Goal: Task Accomplishment & Management: Manage account settings

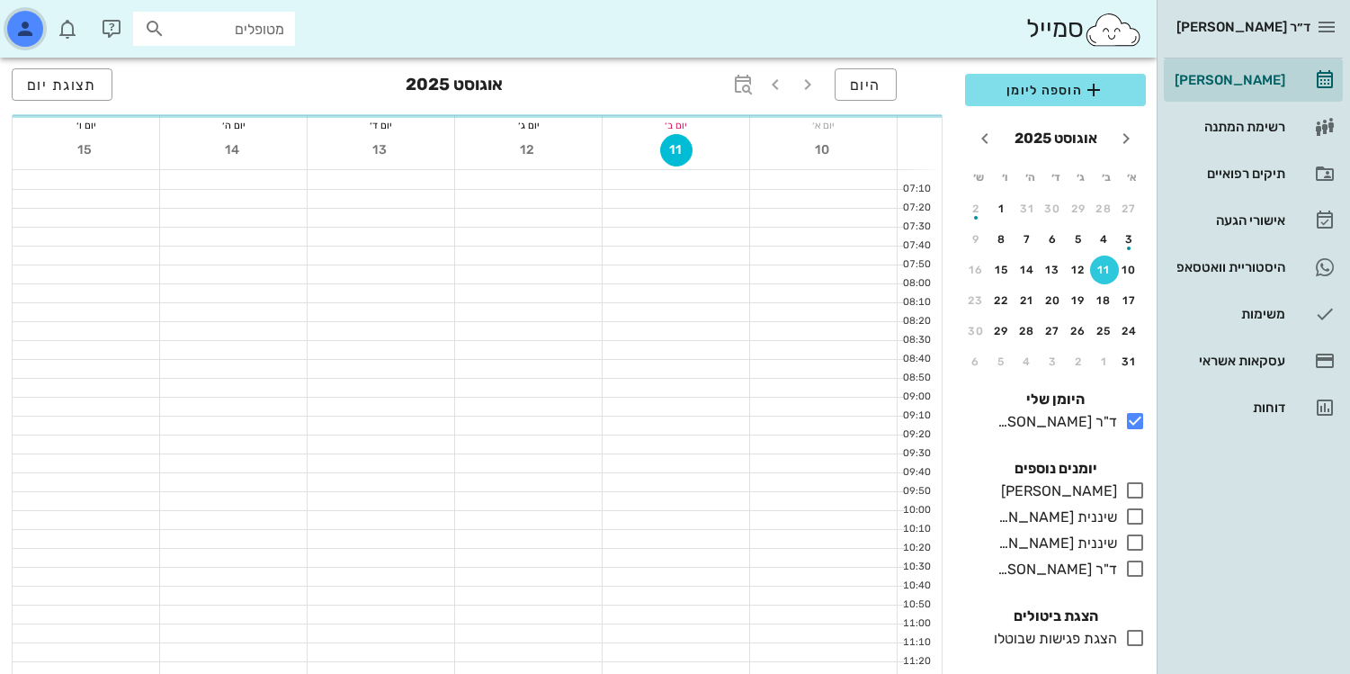
drag, startPoint x: 0, startPoint y: 0, endPoint x: 19, endPoint y: 38, distance: 42.2
click at [19, 38] on icon "button" at bounding box center [25, 29] width 22 height 22
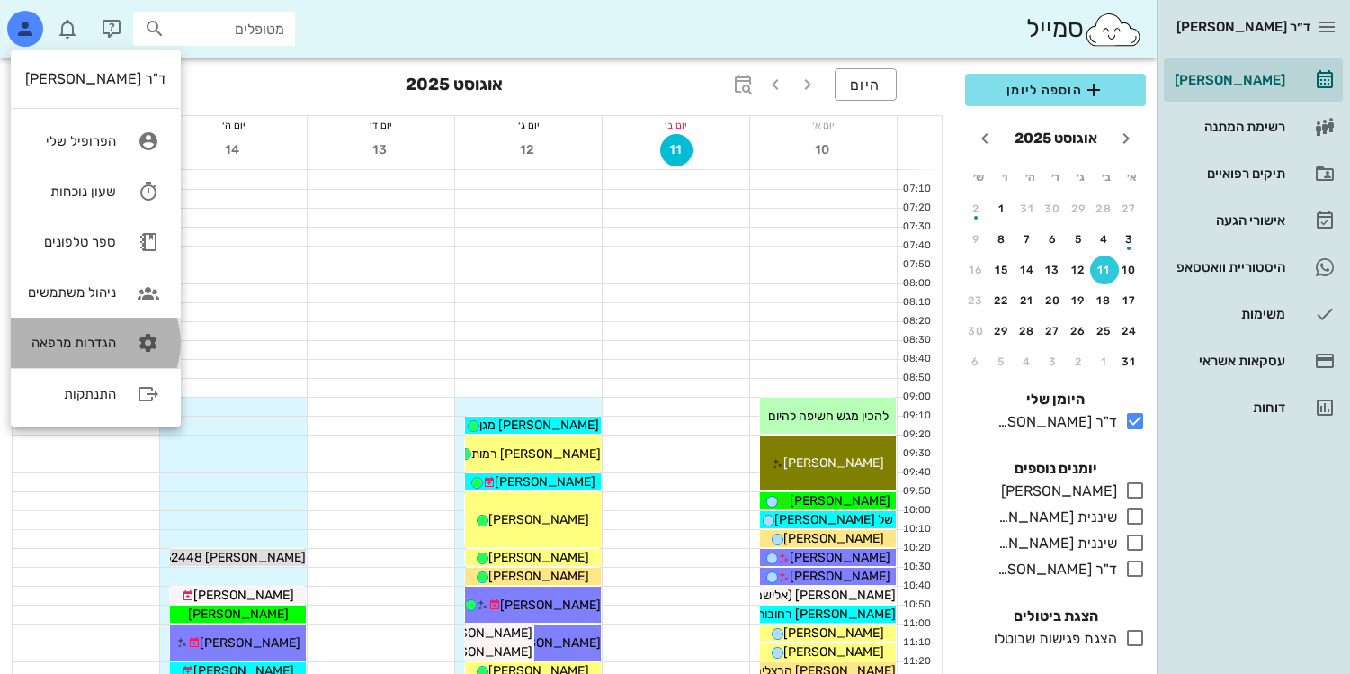
click at [37, 353] on link "הגדרות מרפאה" at bounding box center [96, 343] width 170 height 50
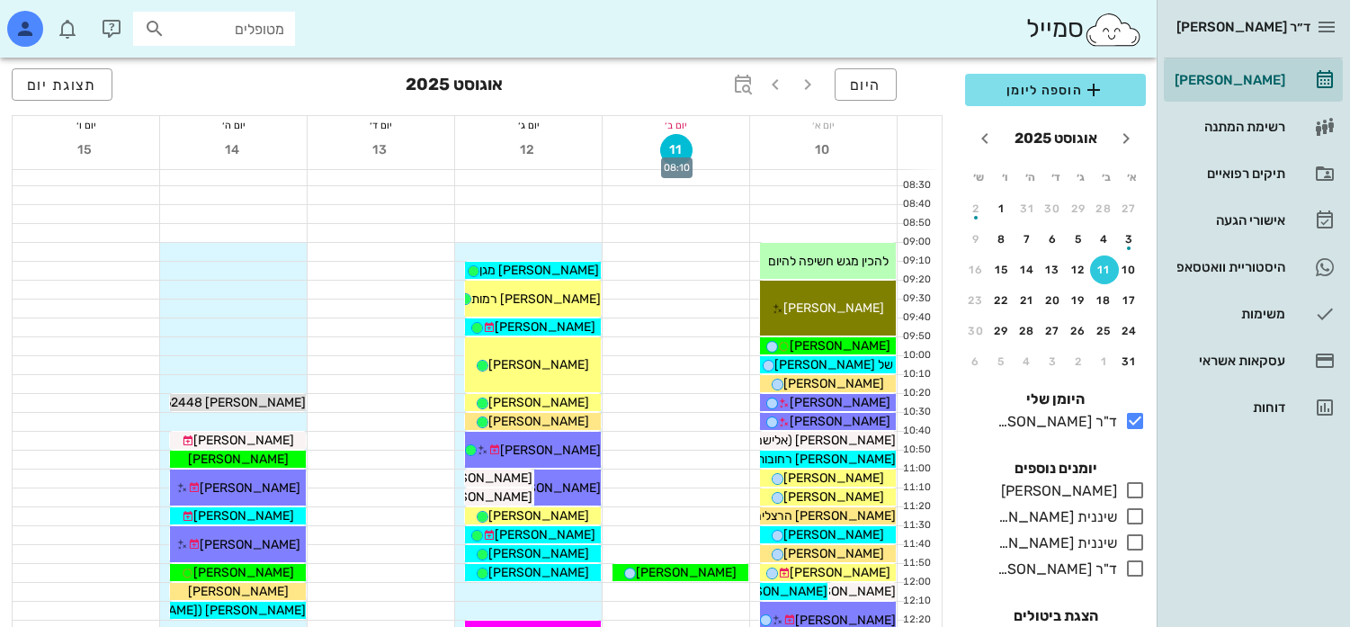
scroll to position [175, 0]
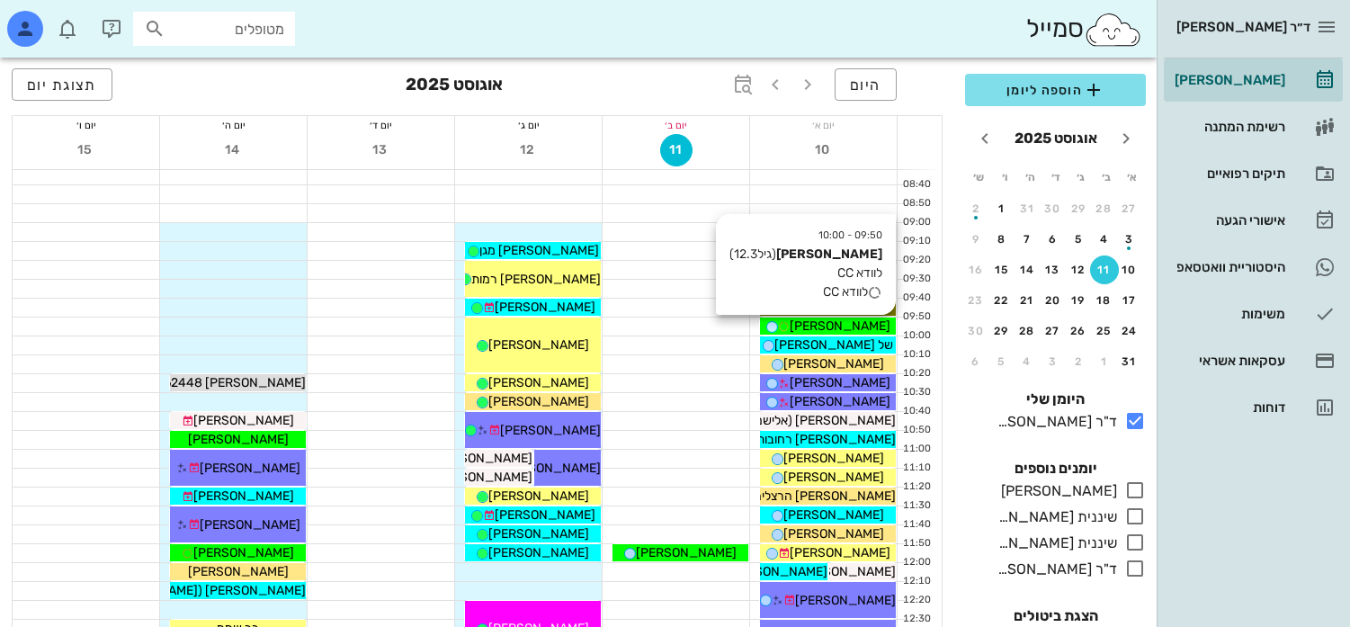
click at [833, 325] on span "[PERSON_NAME]" at bounding box center [840, 325] width 101 height 15
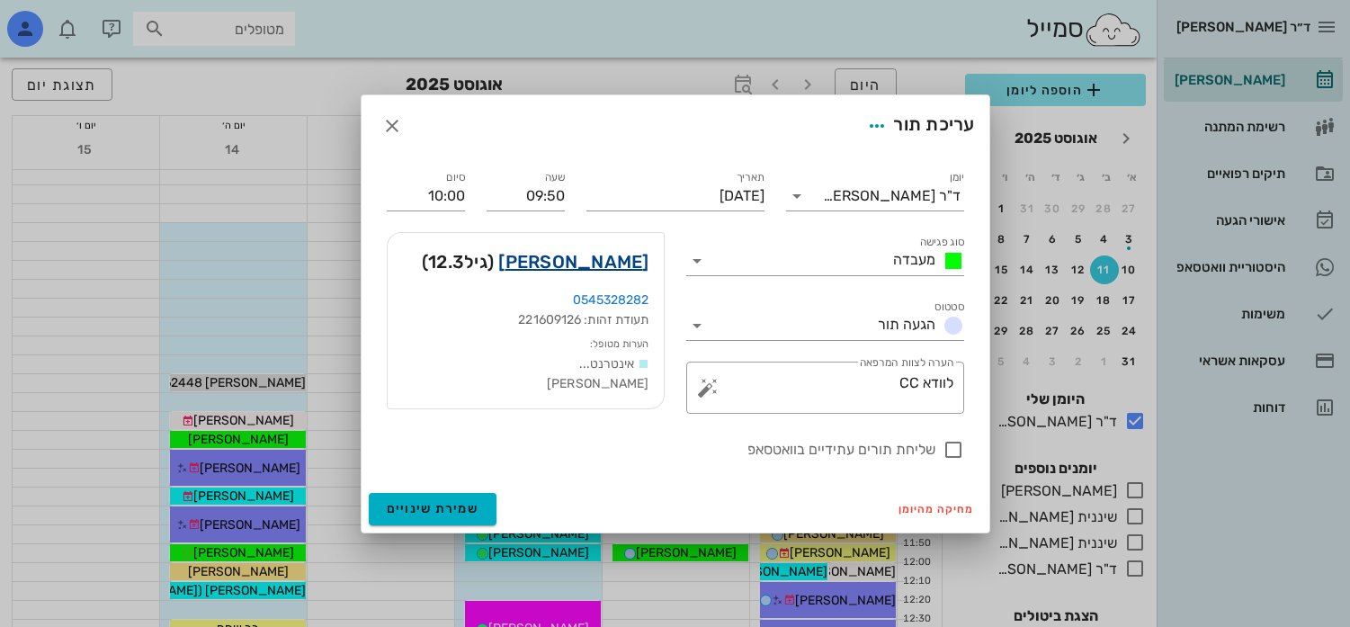
click at [620, 256] on link "עלמה גרינבאום" at bounding box center [573, 261] width 150 height 29
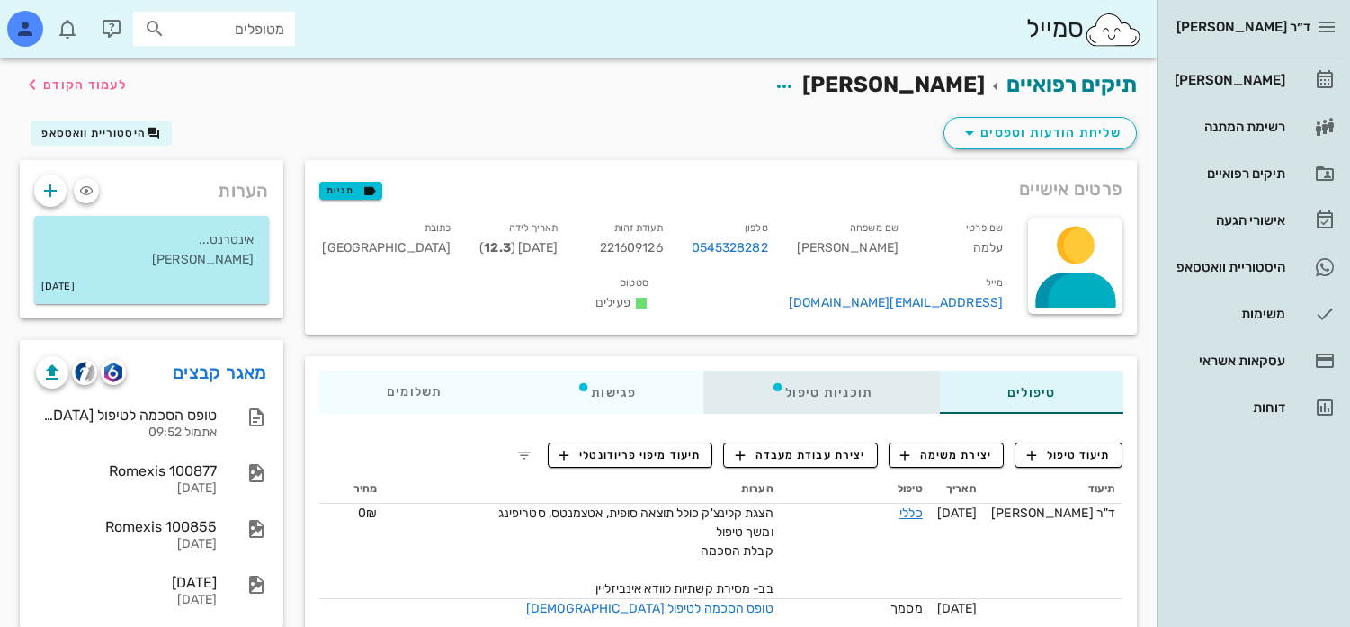
click at [825, 385] on div "תוכניות טיפול" at bounding box center [822, 392] width 237 height 43
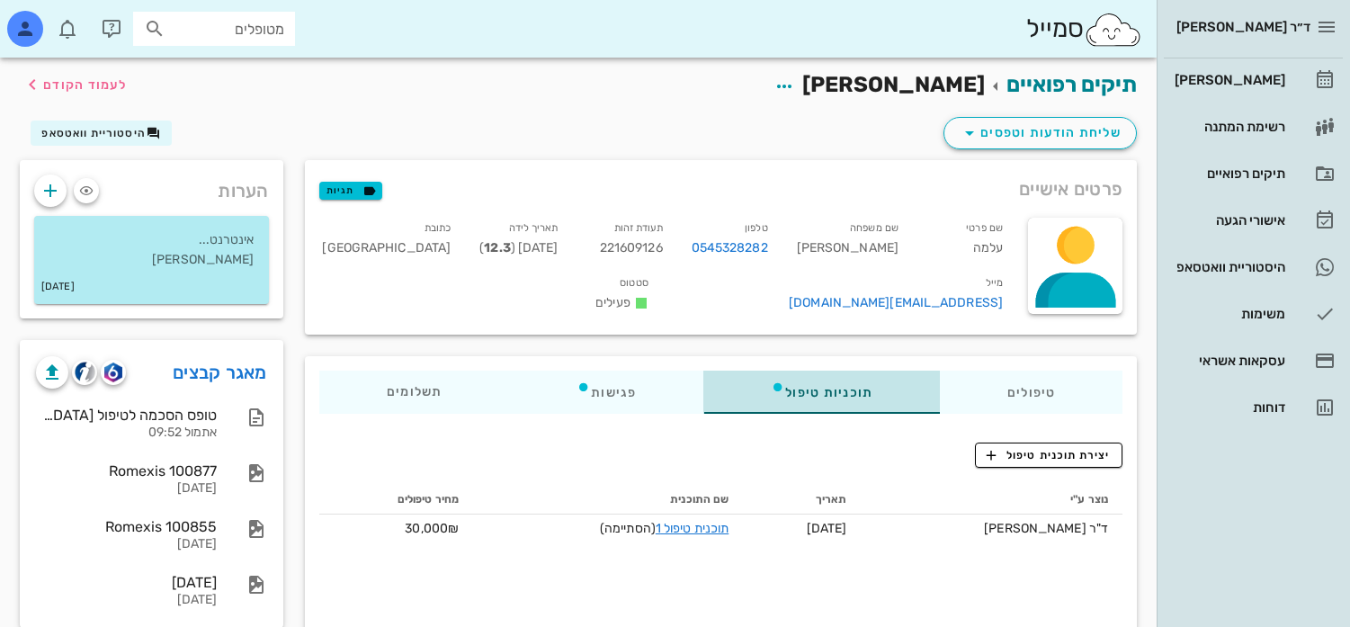
scroll to position [39, 0]
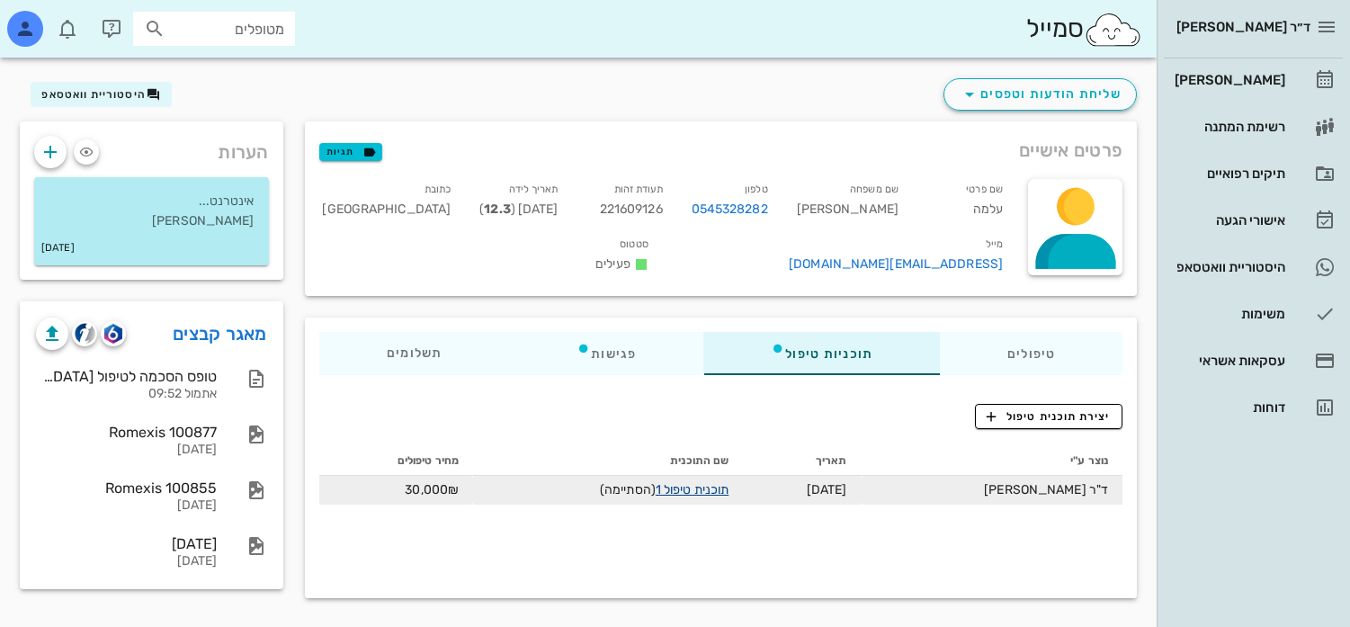
click at [668, 495] on link "תוכנית טיפול 1" at bounding box center [692, 489] width 73 height 15
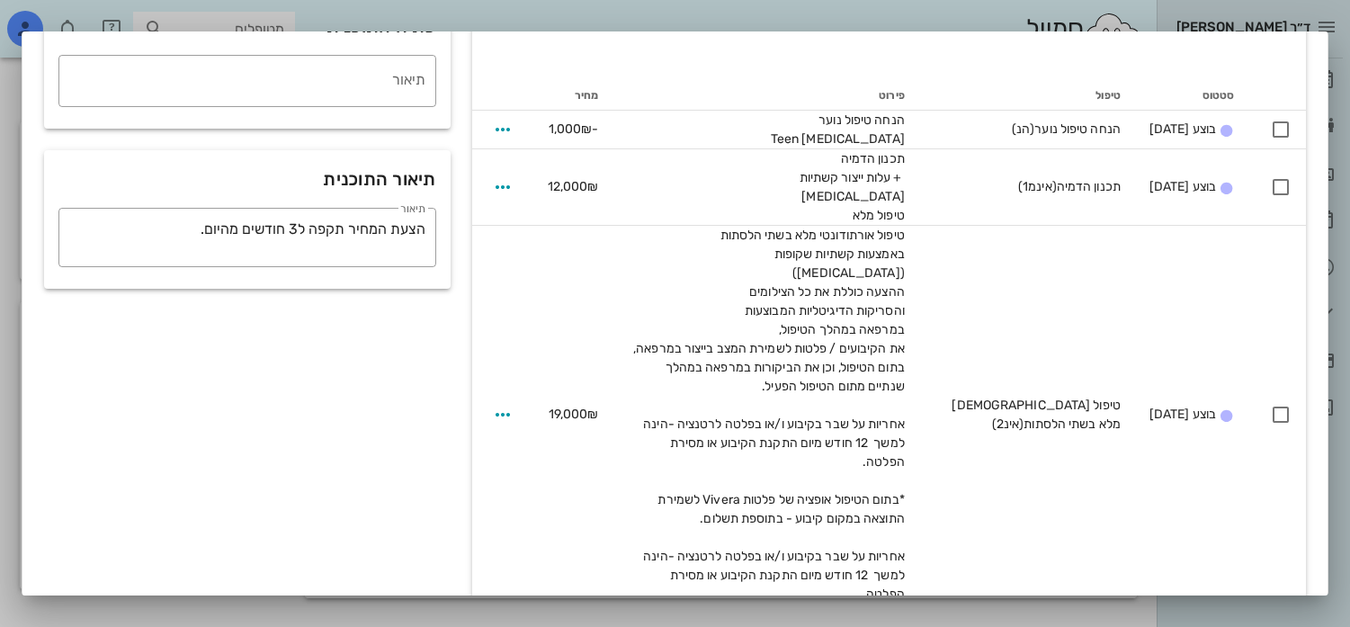
scroll to position [349, 0]
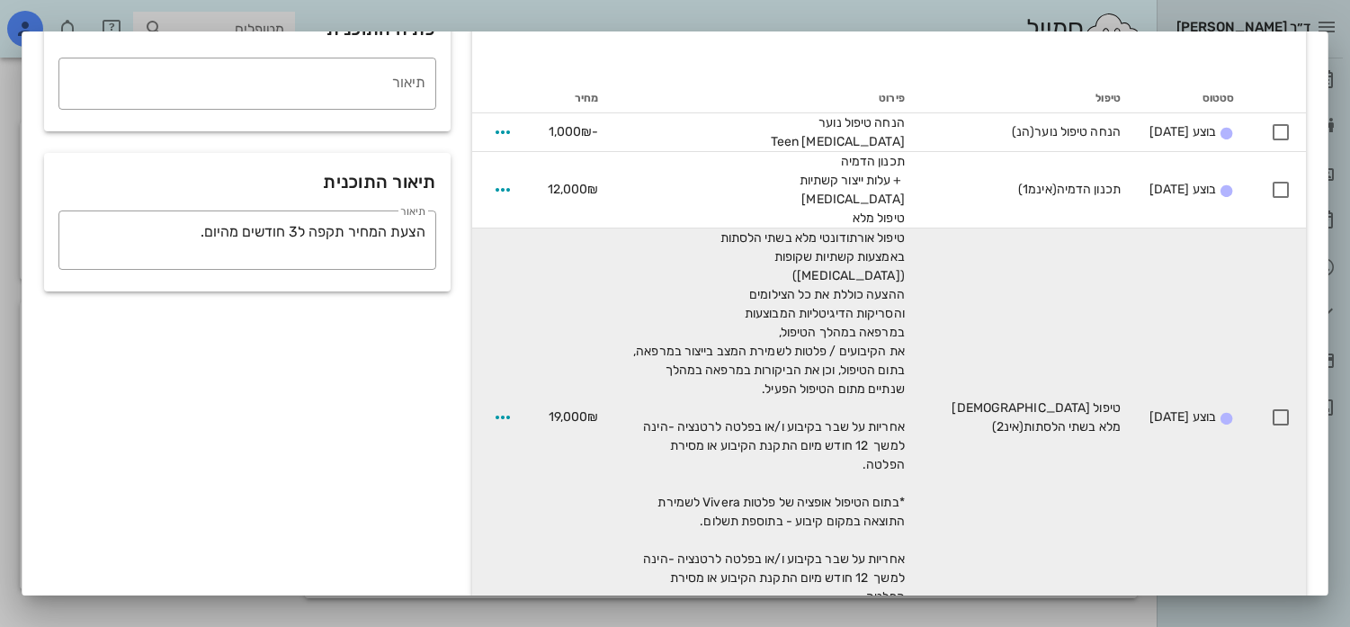
drag, startPoint x: 1096, startPoint y: 378, endPoint x: 1061, endPoint y: 444, distance: 74.5
click at [1060, 444] on td "טיפול אורתודונטי מלא בשתי הלסתות (אינ2)" at bounding box center [1027, 418] width 216 height 378
click at [1059, 399] on div "טיפול אורתודונטי מלא בשתי הלסתות (אינ2)" at bounding box center [1027, 418] width 187 height 38
drag, startPoint x: 1094, startPoint y: 384, endPoint x: 942, endPoint y: 398, distance: 152.6
click at [941, 398] on td "טיפול אורתודונטי מלא בשתי הלסתות (אינ2)" at bounding box center [1027, 418] width 216 height 378
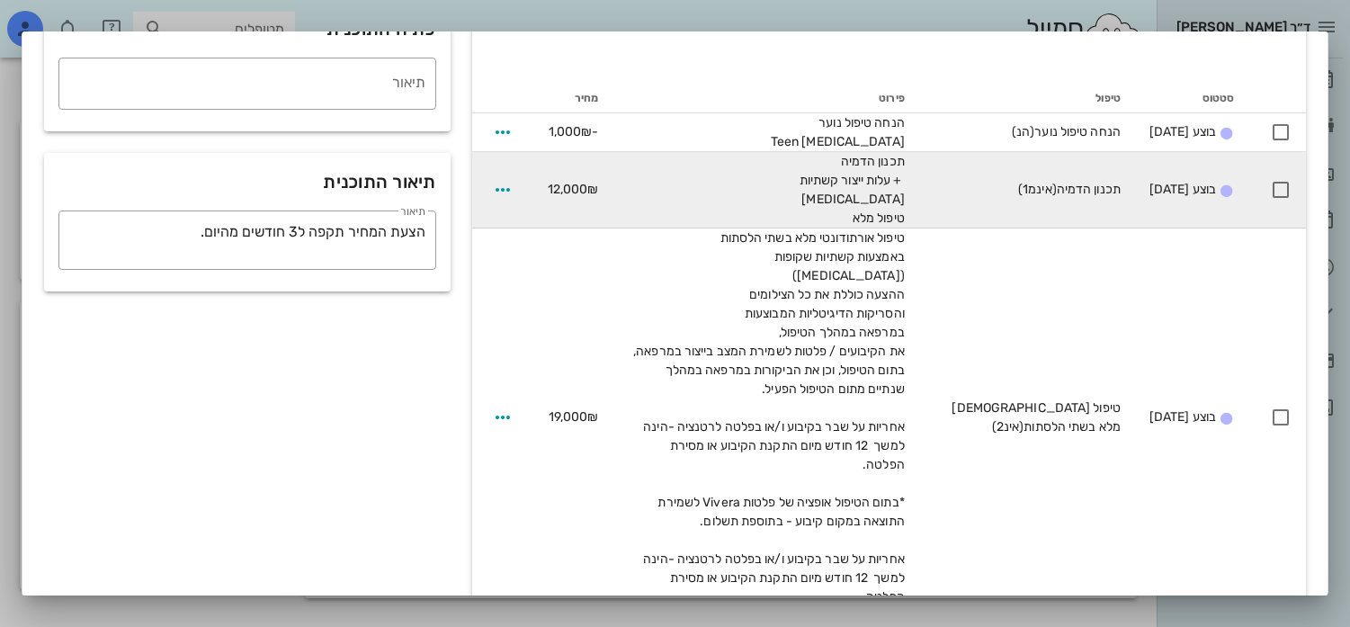
click at [901, 224] on span "תכנון הדמיה + עלות ייצור קשתיות Invisalign טיפול מלא" at bounding box center [849, 190] width 111 height 72
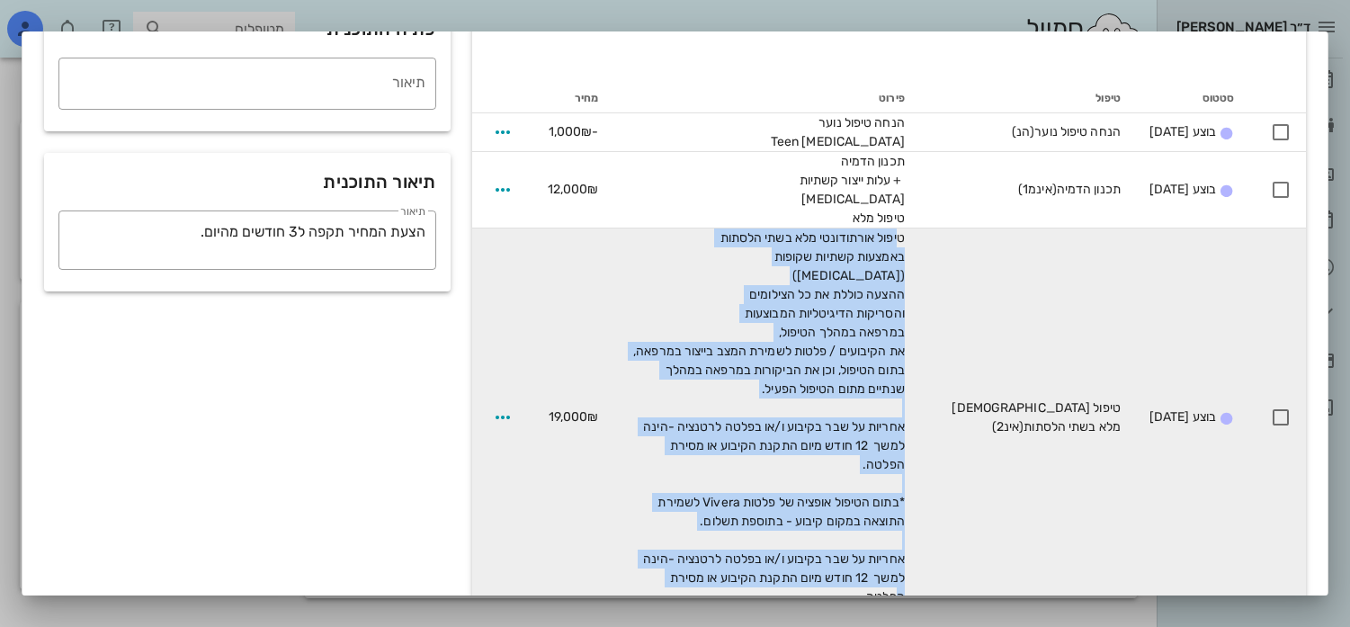
drag, startPoint x: 901, startPoint y: 231, endPoint x: 633, endPoint y: 554, distance: 419.7
click at [633, 554] on span "טיפול אורתודונטי מלא בשתי הלסתות באמצעות קשתיות שקופות (Invisalign) ההצעה כוללת…" at bounding box center [768, 417] width 274 height 374
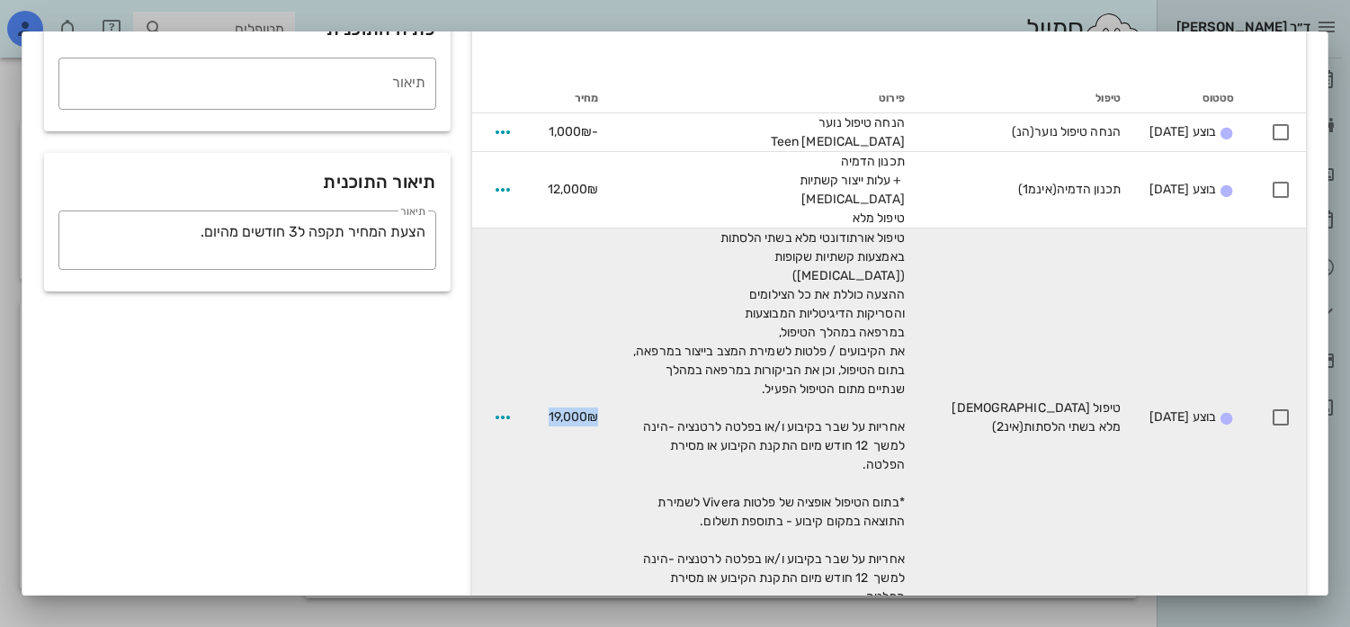
drag, startPoint x: 546, startPoint y: 390, endPoint x: 599, endPoint y: 390, distance: 53.1
click at [599, 390] on td "19,000₪" at bounding box center [573, 418] width 80 height 378
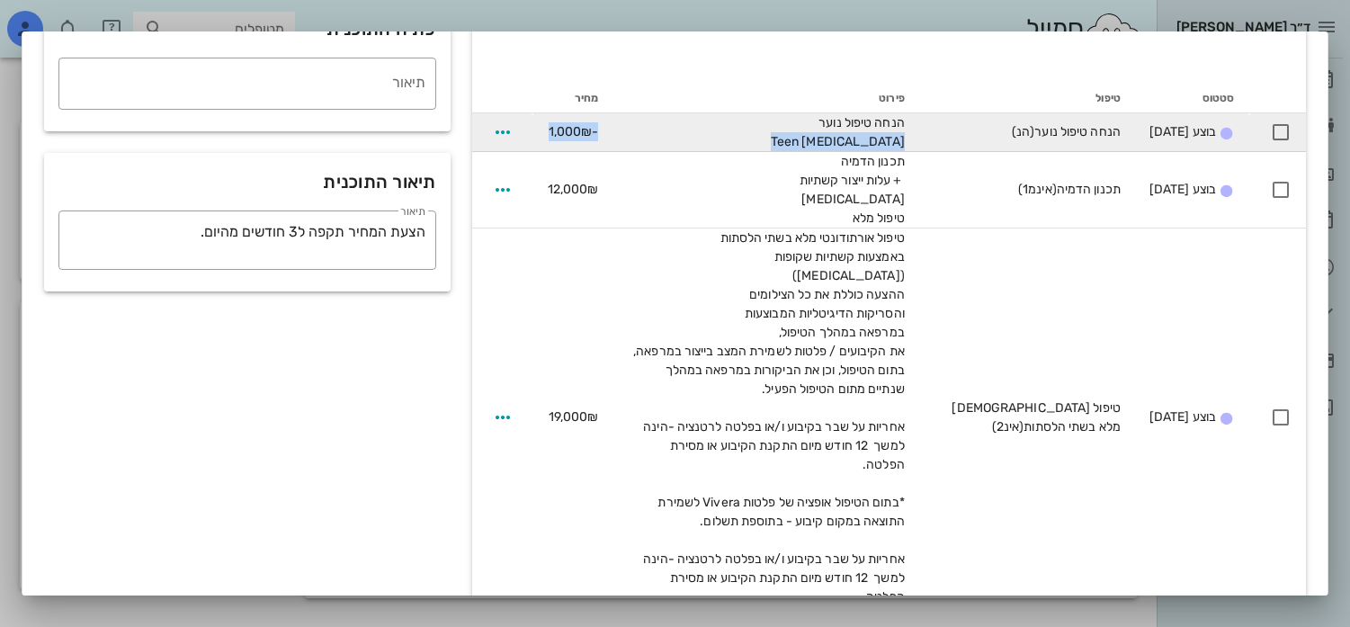
drag, startPoint x: 541, startPoint y: 122, endPoint x: 682, endPoint y: 121, distance: 141.3
click at [682, 121] on tr "בוצע 16-07-2025 הנחה טיפול נוער (הנ) הנחה טיפול נוער Invisalign Teen -1,000₪" at bounding box center [889, 132] width 834 height 39
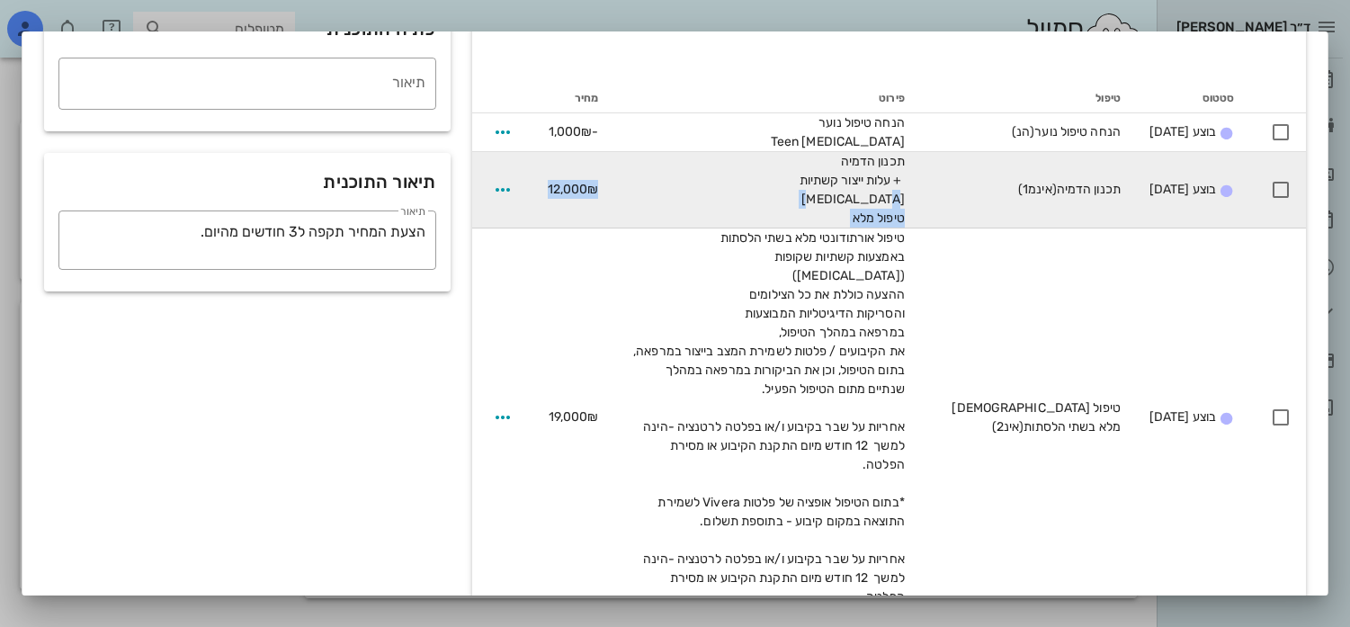
drag, startPoint x: 533, startPoint y: 189, endPoint x: 635, endPoint y: 189, distance: 101.7
click at [636, 189] on tr "בוצע 16-07-2025 תכנון הדמיה (אינמ1) תכנון הדמיה + עלות ייצור קשתיות Invisalign …" at bounding box center [889, 190] width 834 height 76
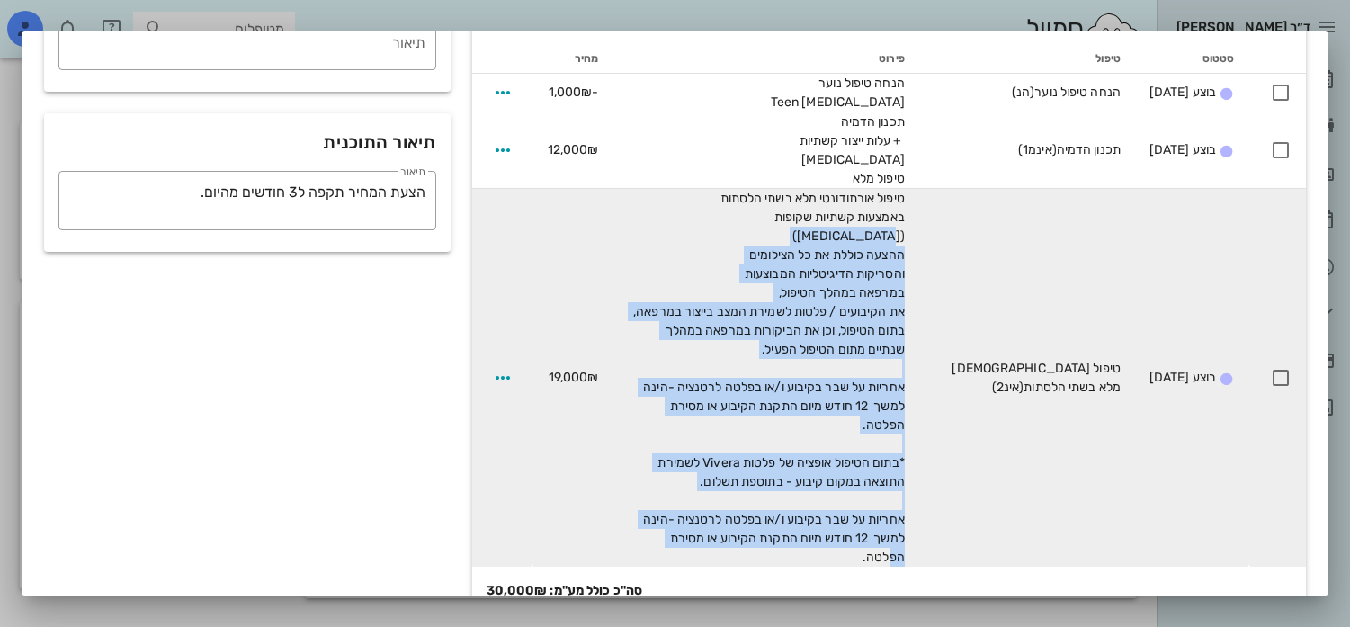
drag, startPoint x: 615, startPoint y: 520, endPoint x: 853, endPoint y: 228, distance: 376.7
click at [853, 230] on td "טיפול אורתודונטי מלא בשתי הלסתות באמצעות קשתיות שקופות (Invisalign) ההצעה כוללת…" at bounding box center [766, 378] width 306 height 378
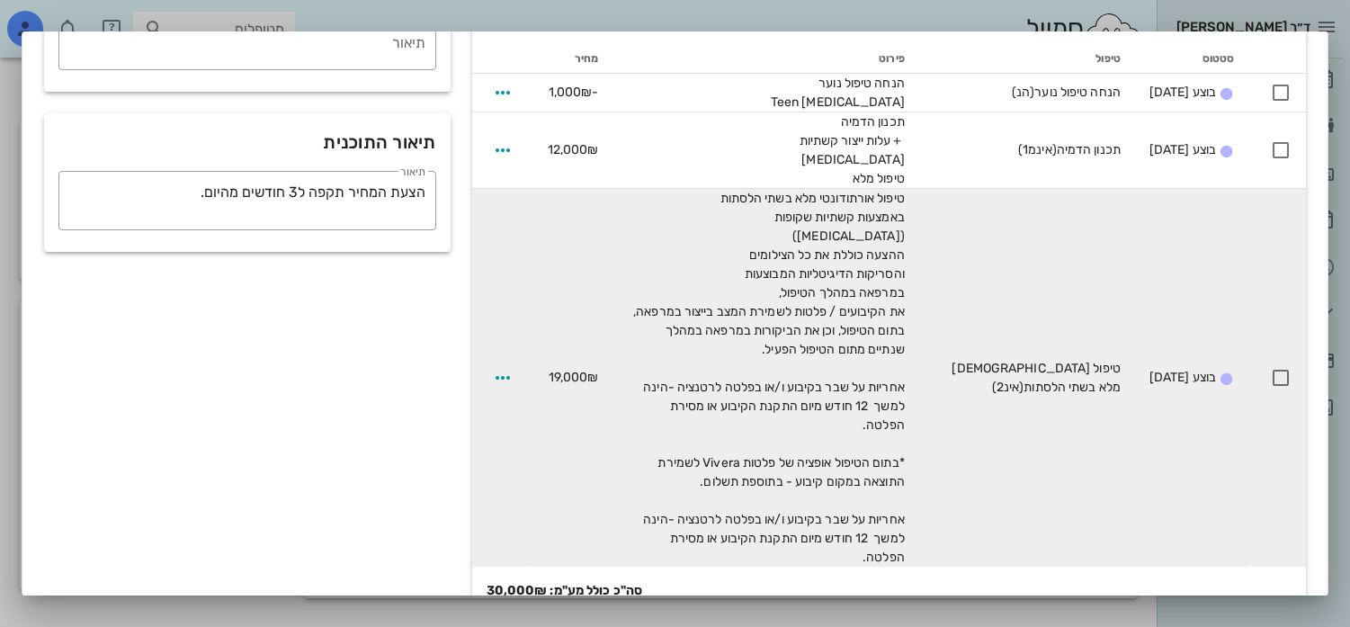
click at [879, 191] on span "טיפול אורתודונטי מלא בשתי הלסתות באמצעות קשתיות שקופות (Invisalign) ההצעה כוללת…" at bounding box center [768, 378] width 274 height 374
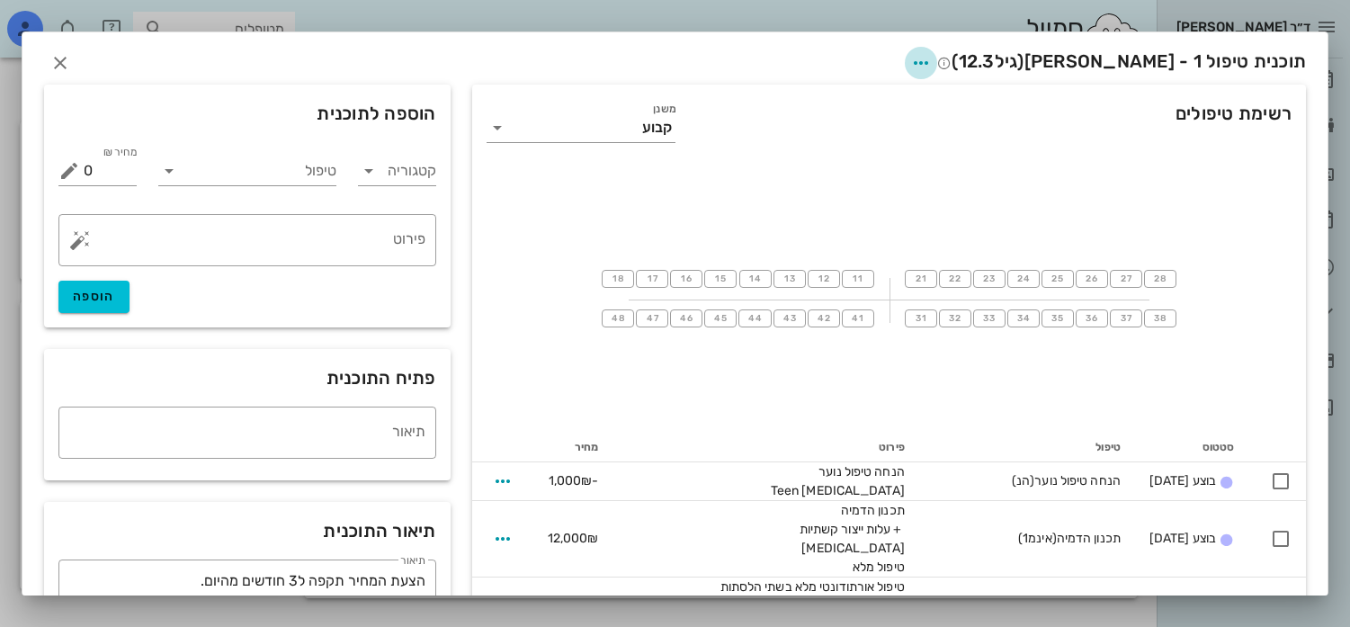
click at [937, 63] on span "button" at bounding box center [921, 63] width 32 height 22
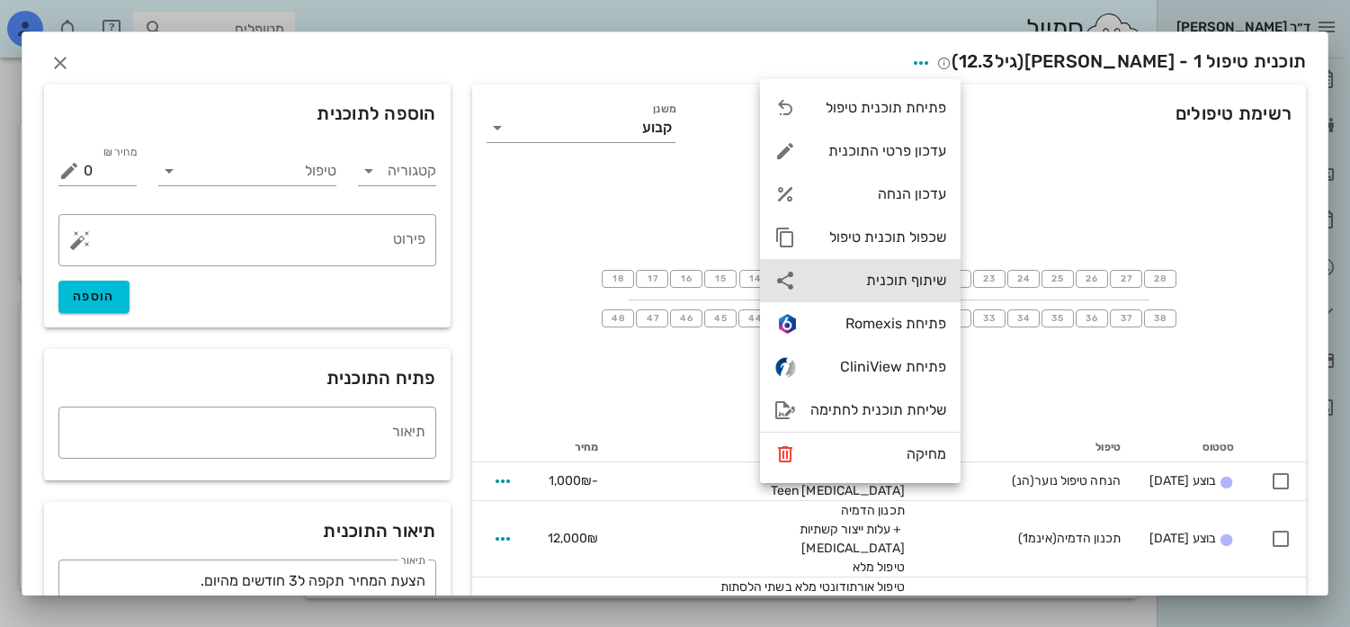
click at [854, 271] on div "שיתוף תוכנית" at bounding box center [860, 280] width 201 height 43
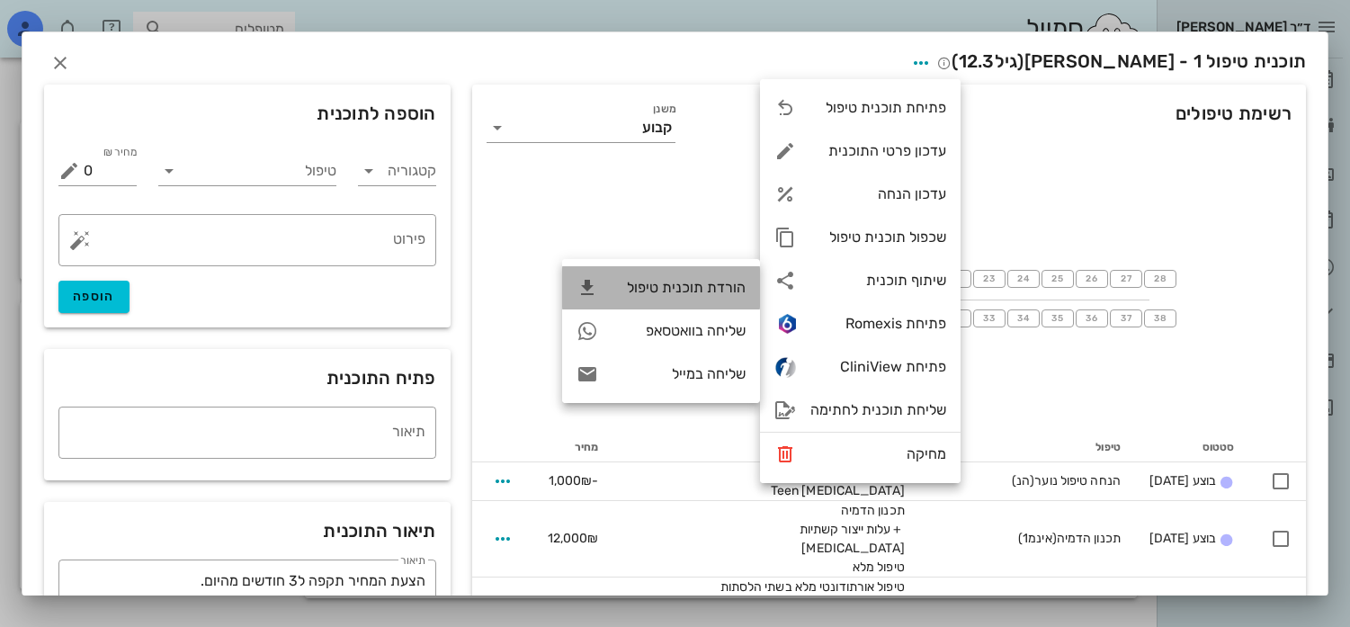
click at [674, 293] on div "הורדת תוכנית טיפול" at bounding box center [679, 287] width 133 height 17
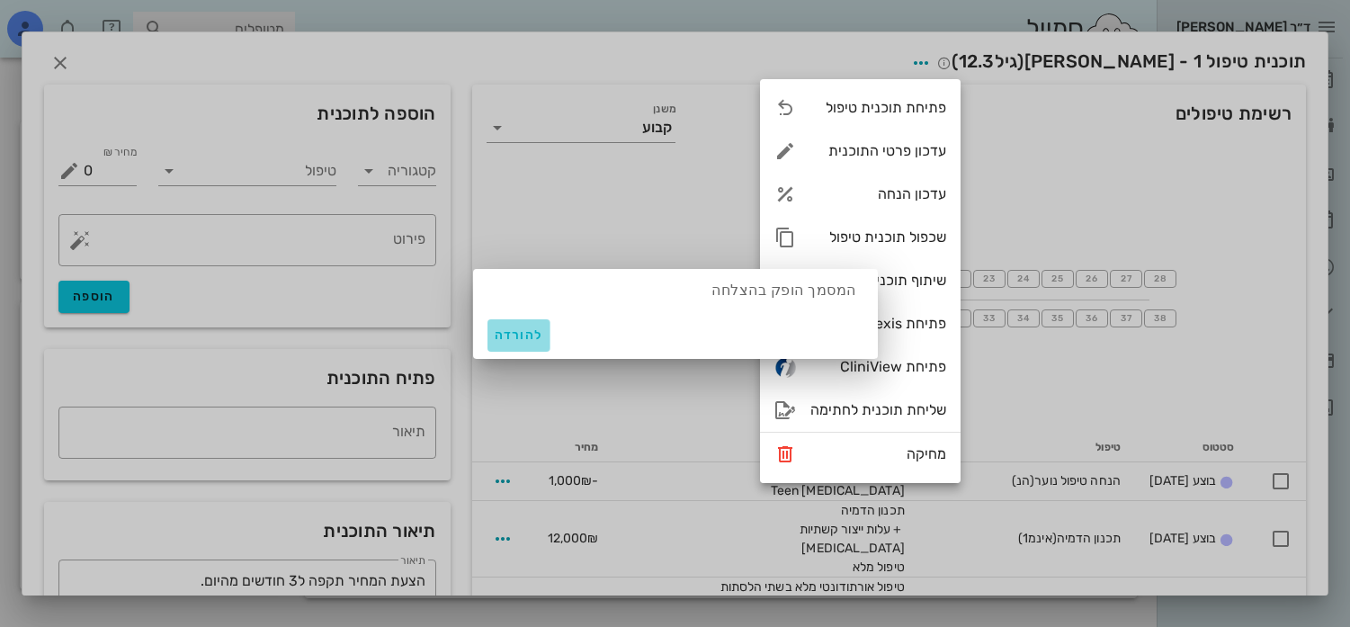
click at [504, 335] on span "להורדה" at bounding box center [519, 334] width 49 height 15
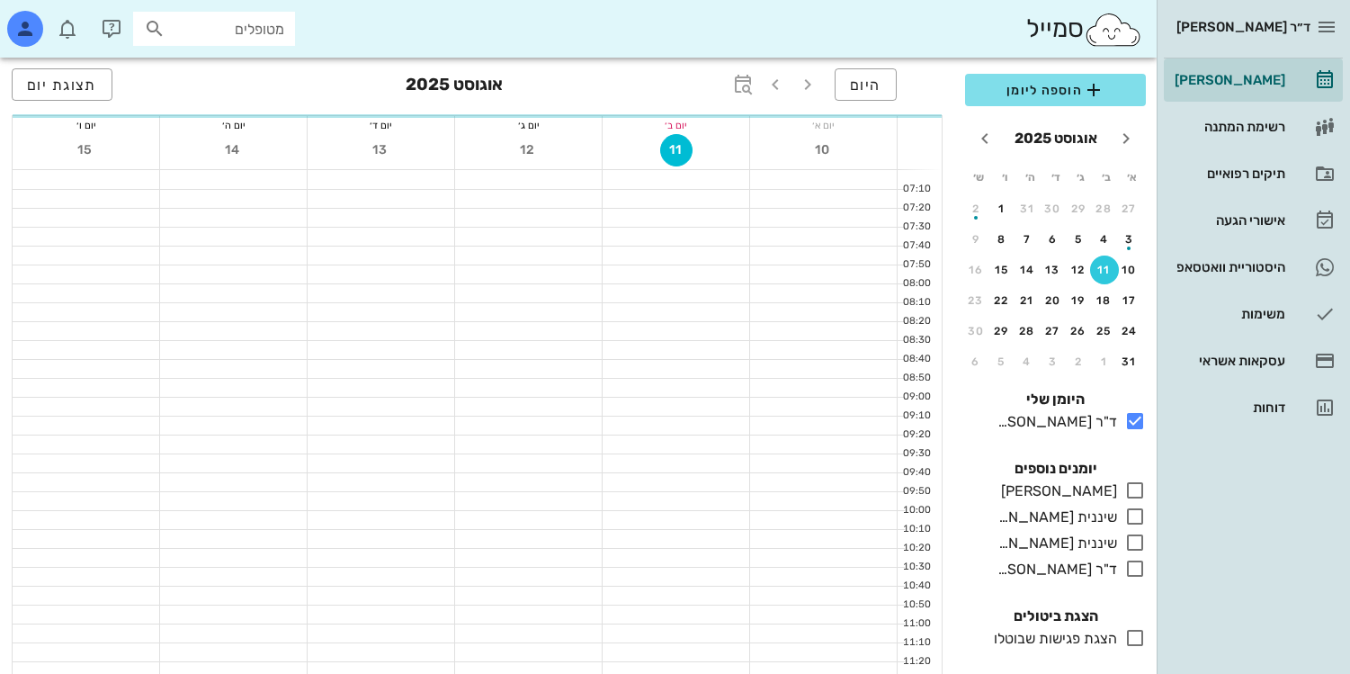
click at [264, 35] on input "מטופלים" at bounding box center [226, 28] width 115 height 23
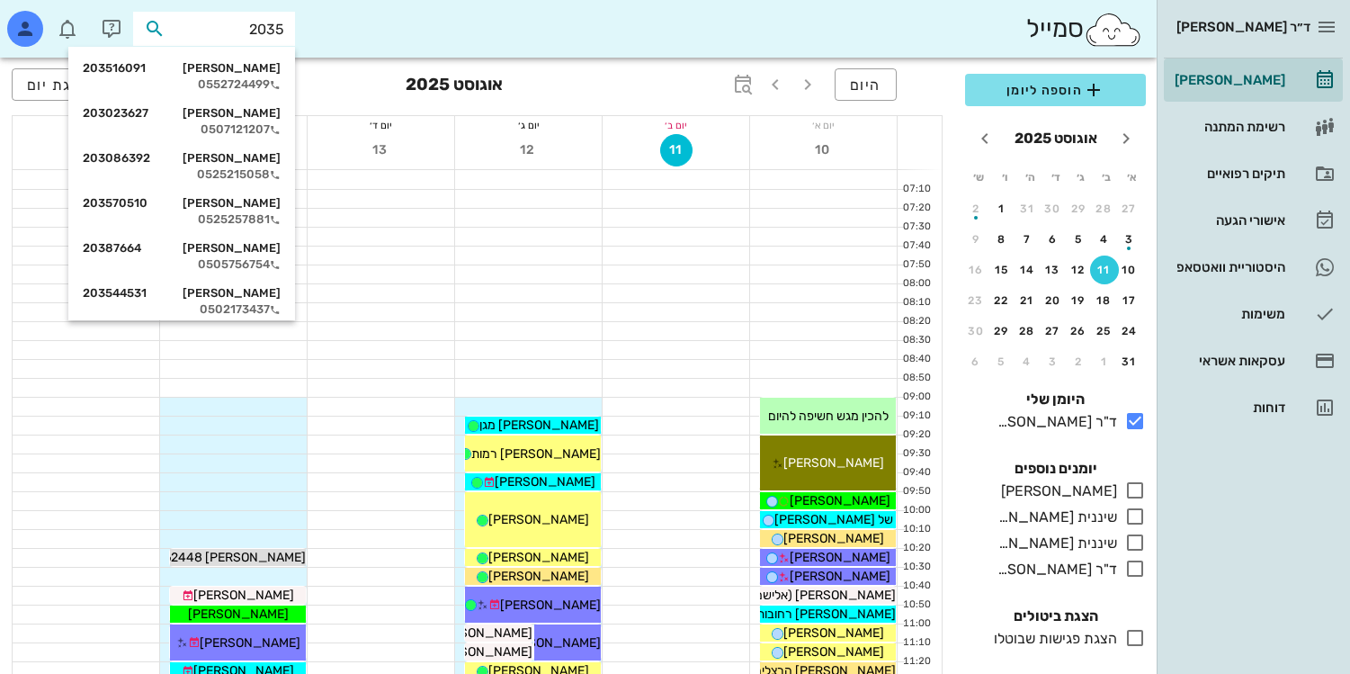
type input "20351"
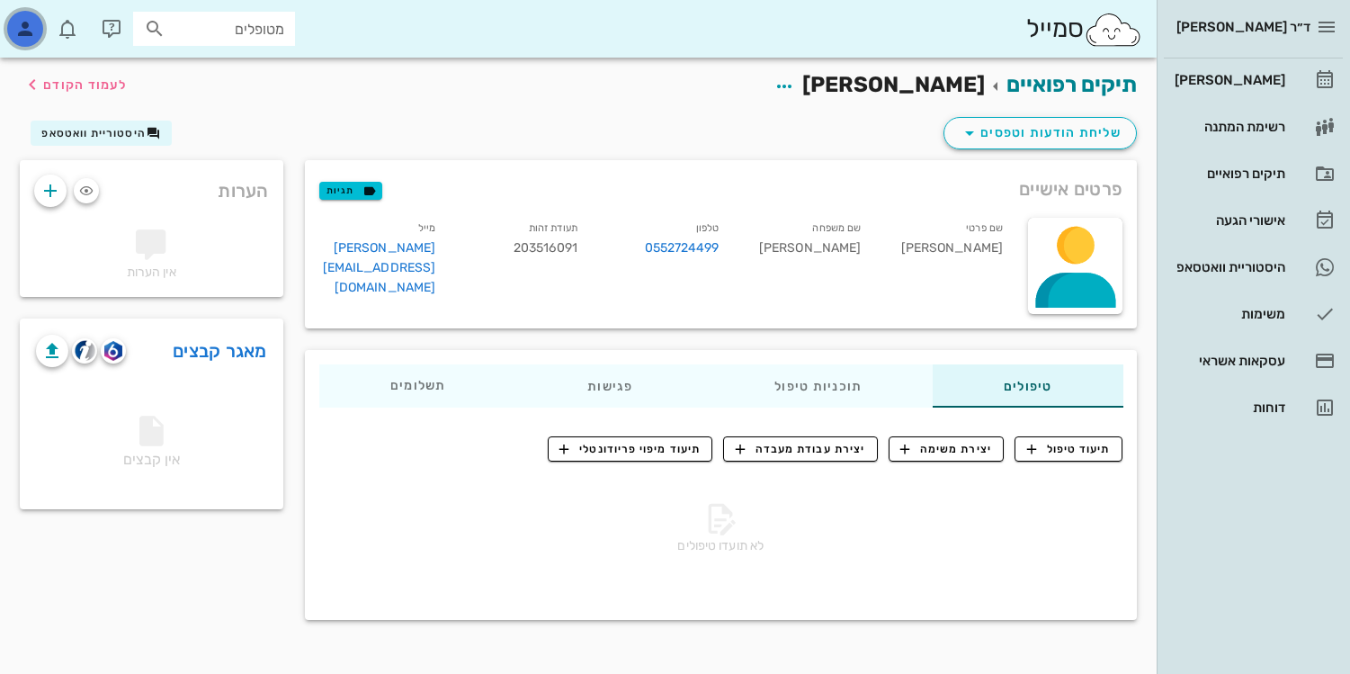
click at [9, 32] on div "button" at bounding box center [25, 29] width 36 height 36
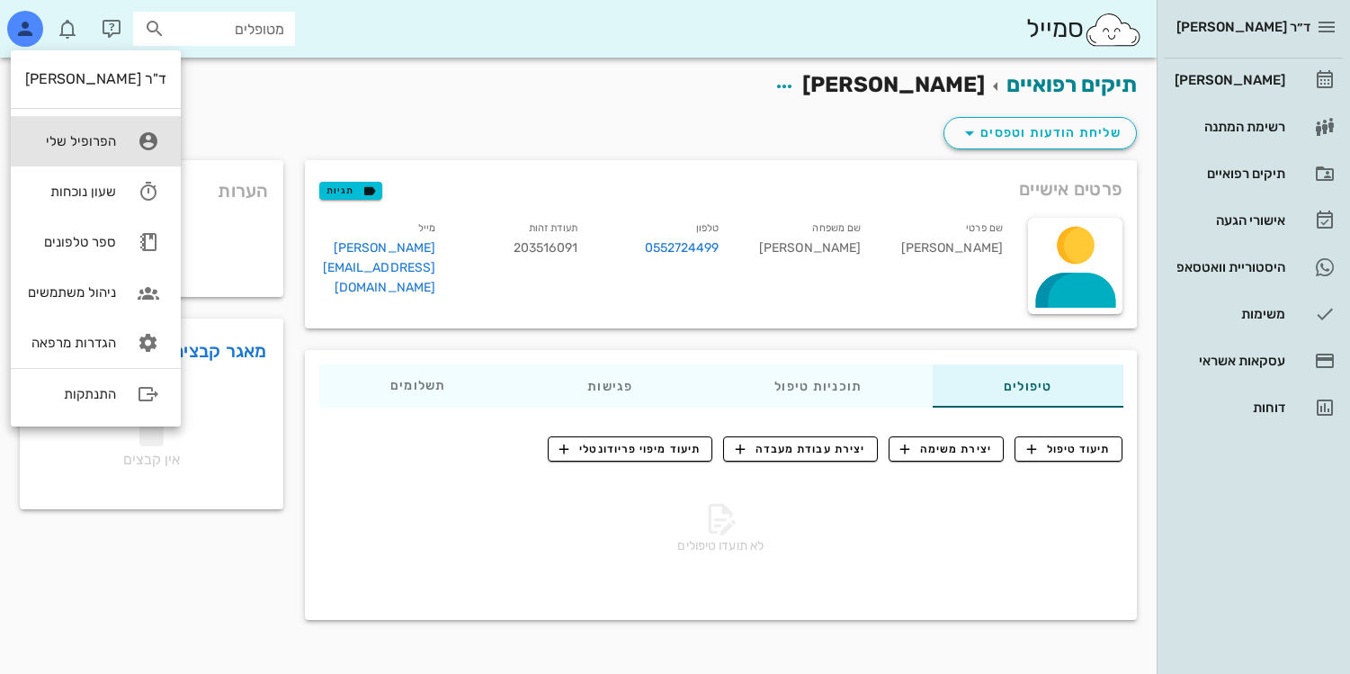
click at [81, 136] on div "הפרופיל שלי" at bounding box center [70, 141] width 91 height 16
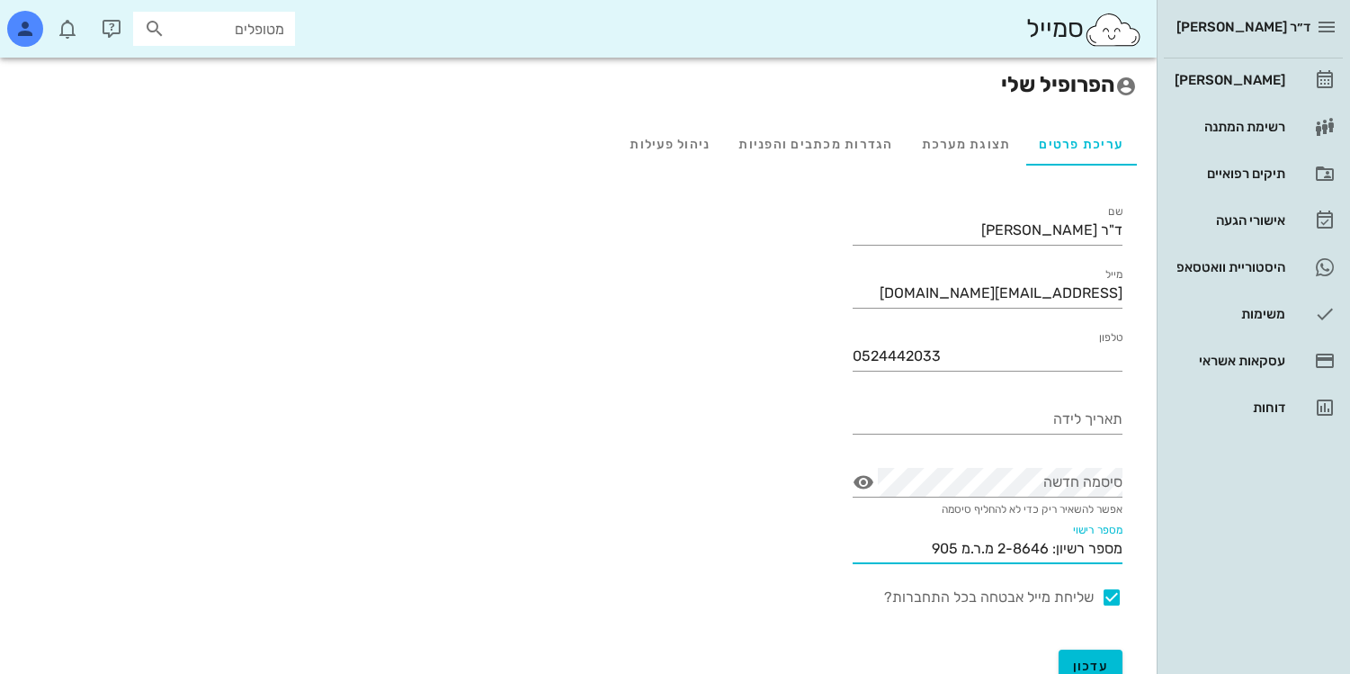
click at [929, 561] on div "מספר רישוי מספר רשיון: 2-8646 מ.ר.מ 905" at bounding box center [988, 548] width 270 height 29
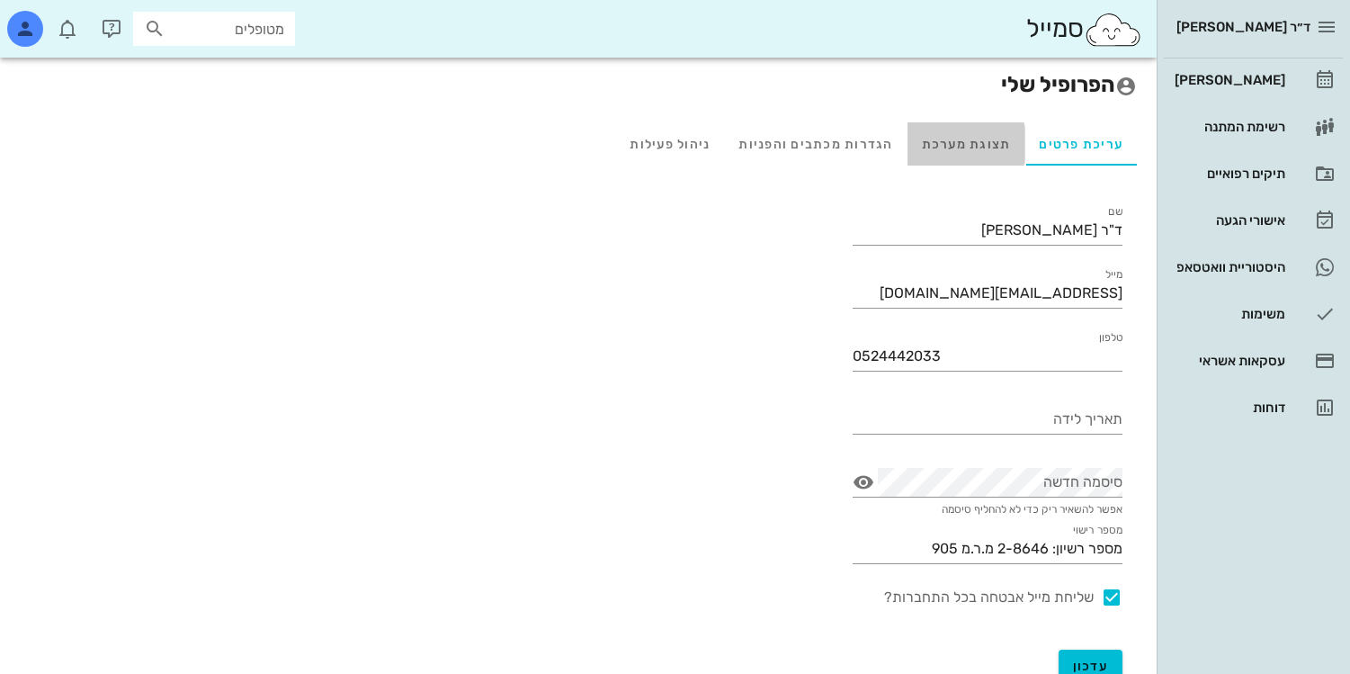
click at [950, 143] on div "תצוגת מערכת" at bounding box center [967, 143] width 118 height 43
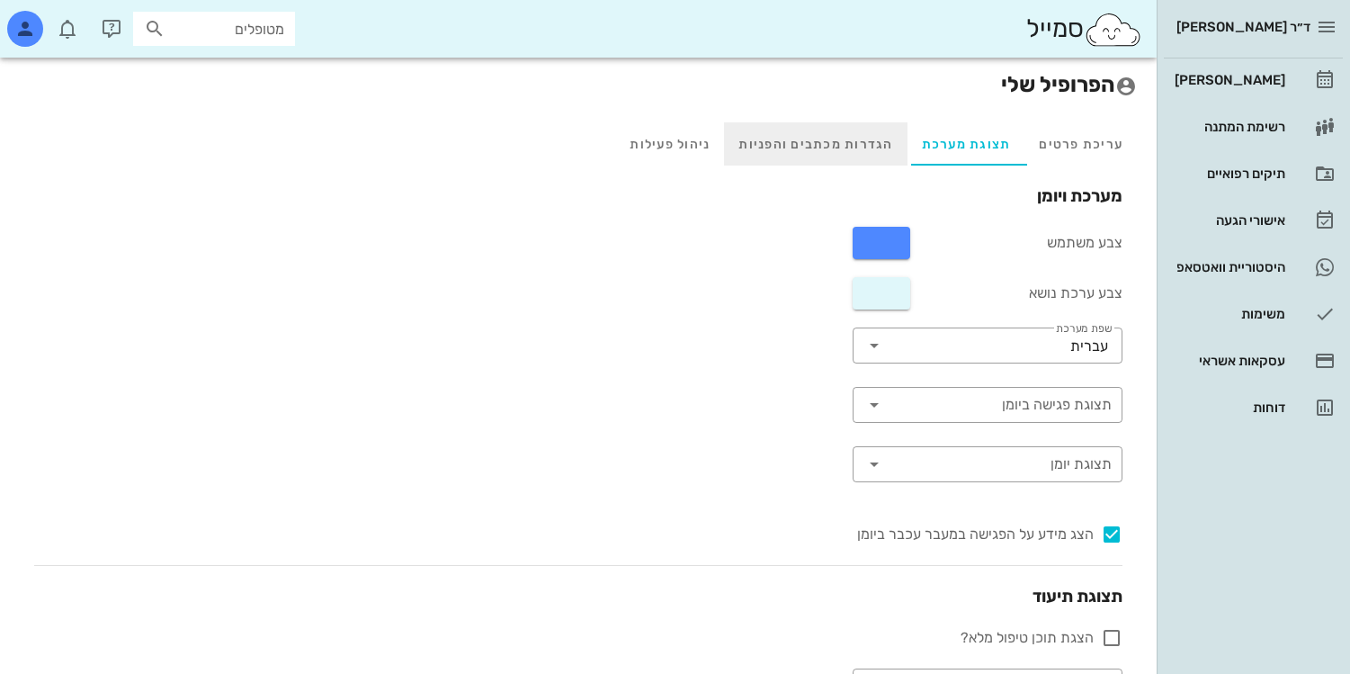
click at [858, 148] on div "הגדרות מכתבים והפניות" at bounding box center [815, 143] width 183 height 43
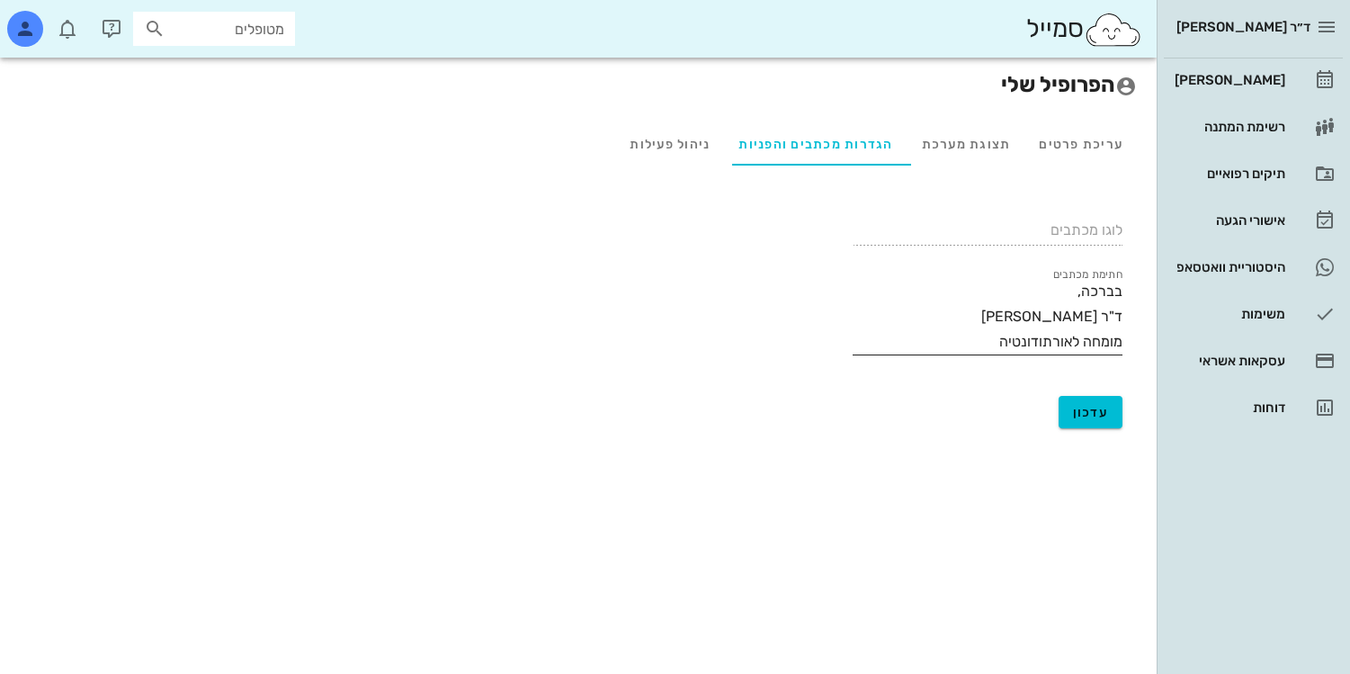
click at [951, 348] on textarea "בברכה, ד"ר [PERSON_NAME] מומחה לאורתודונטיה" at bounding box center [988, 317] width 270 height 76
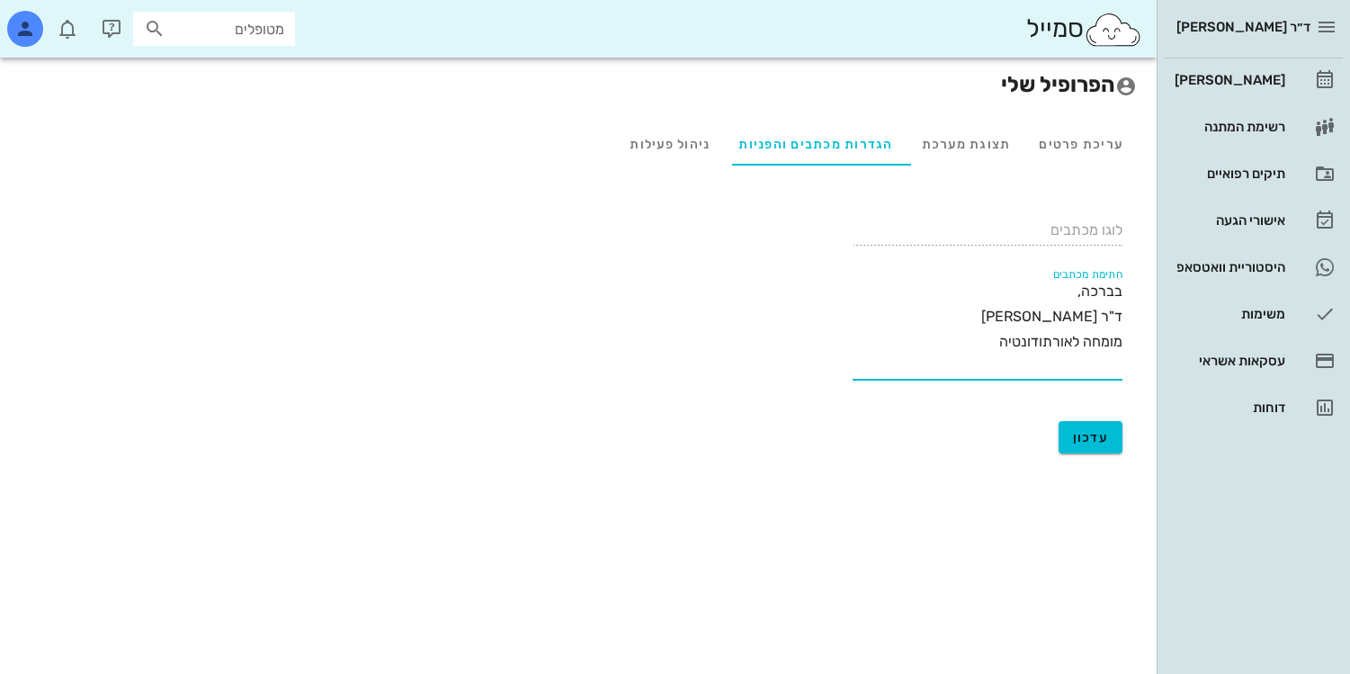
paste textarea "מספר רשיון: 2-8646 מ.ר.מ 905"
type textarea "בברכה, ד"ר [PERSON_NAME] מומחה לאורתודונטיה מ.ר: 2-8646 מ.ר.מ 905"
click at [1078, 426] on button "עדכון" at bounding box center [1091, 437] width 65 height 32
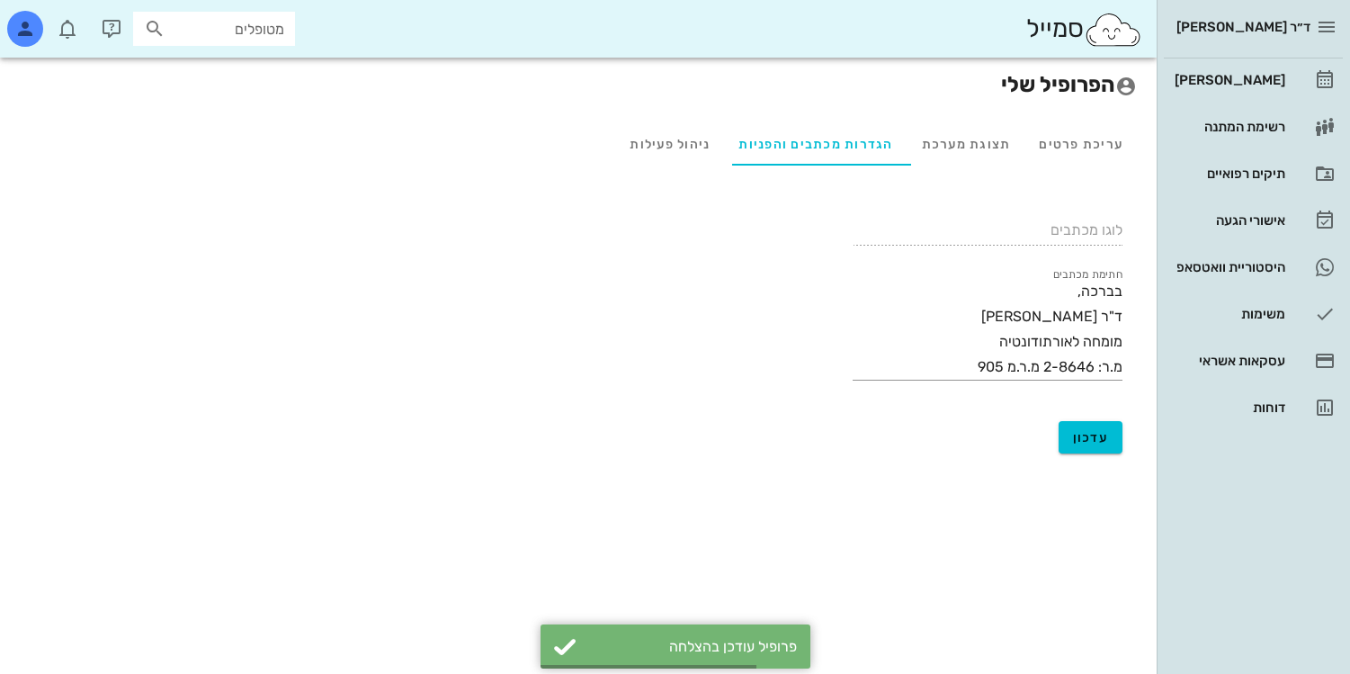
click at [274, 31] on input "מטופלים" at bounding box center [226, 28] width 115 height 23
type input "20351"
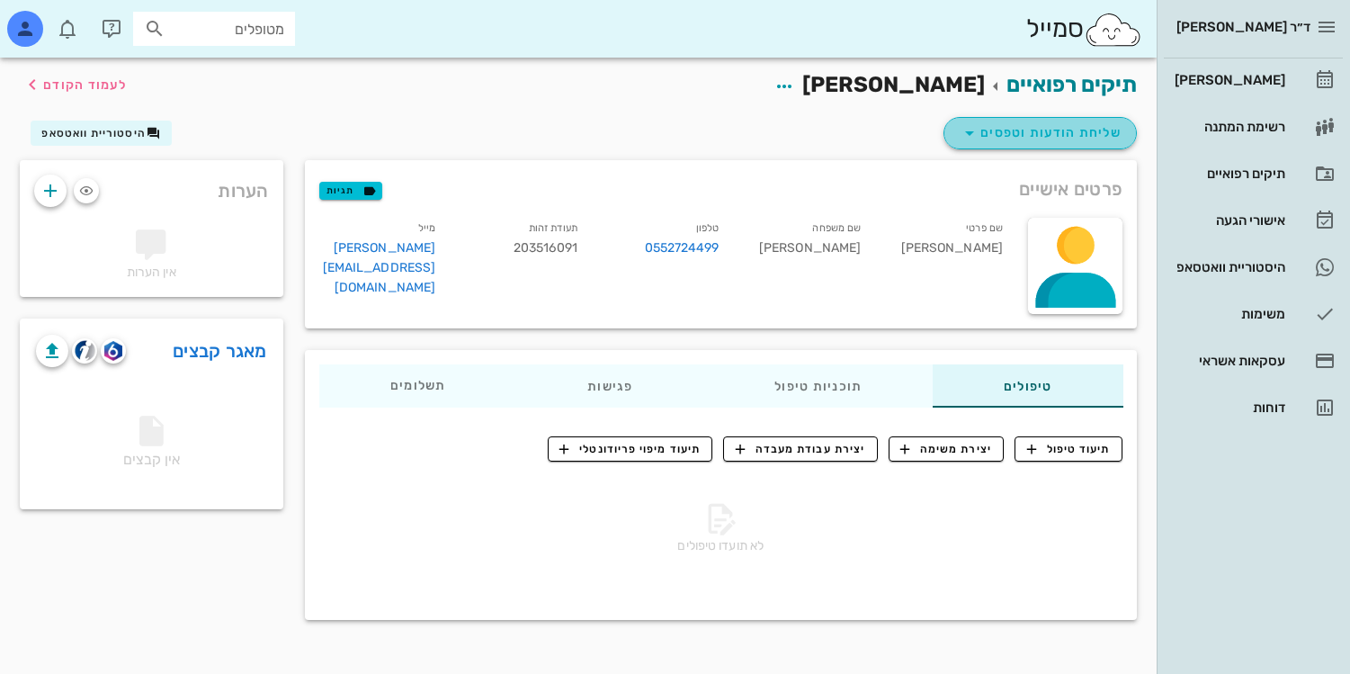
click at [1026, 134] on span "שליחת הודעות וטפסים" at bounding box center [1040, 133] width 163 height 22
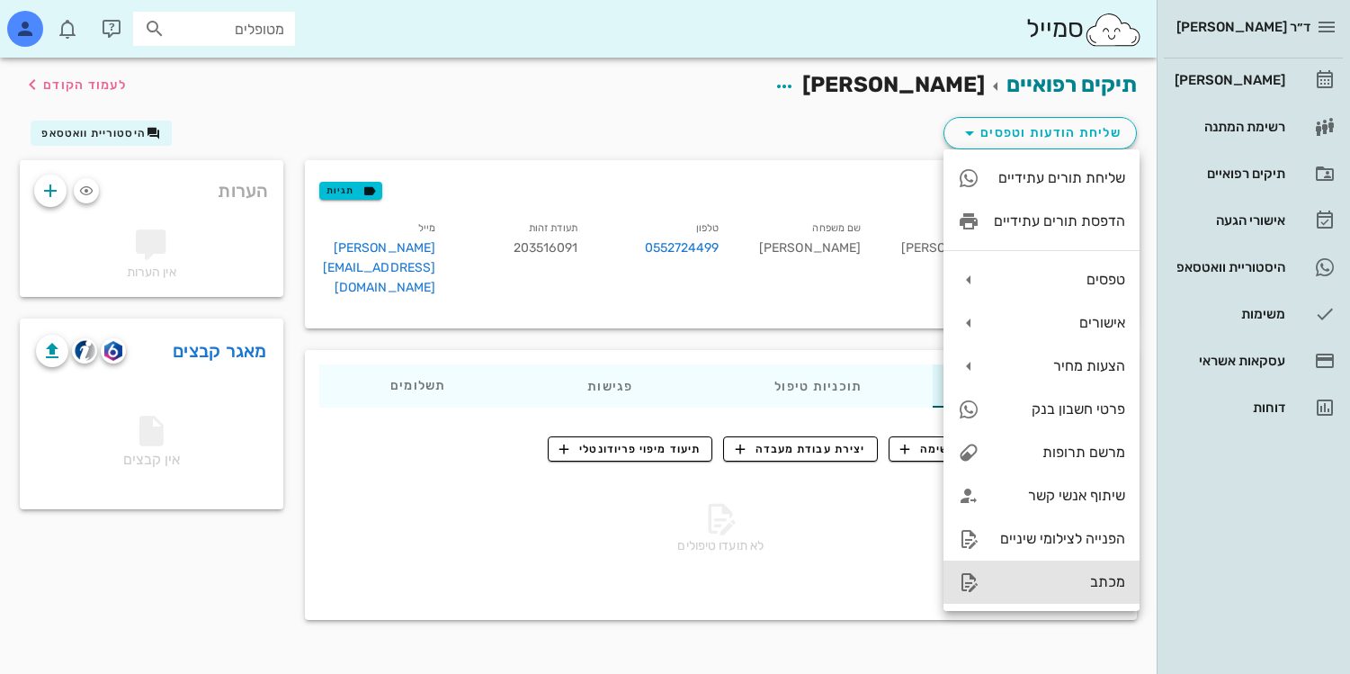
click at [1017, 596] on div "מכתב" at bounding box center [1042, 581] width 196 height 43
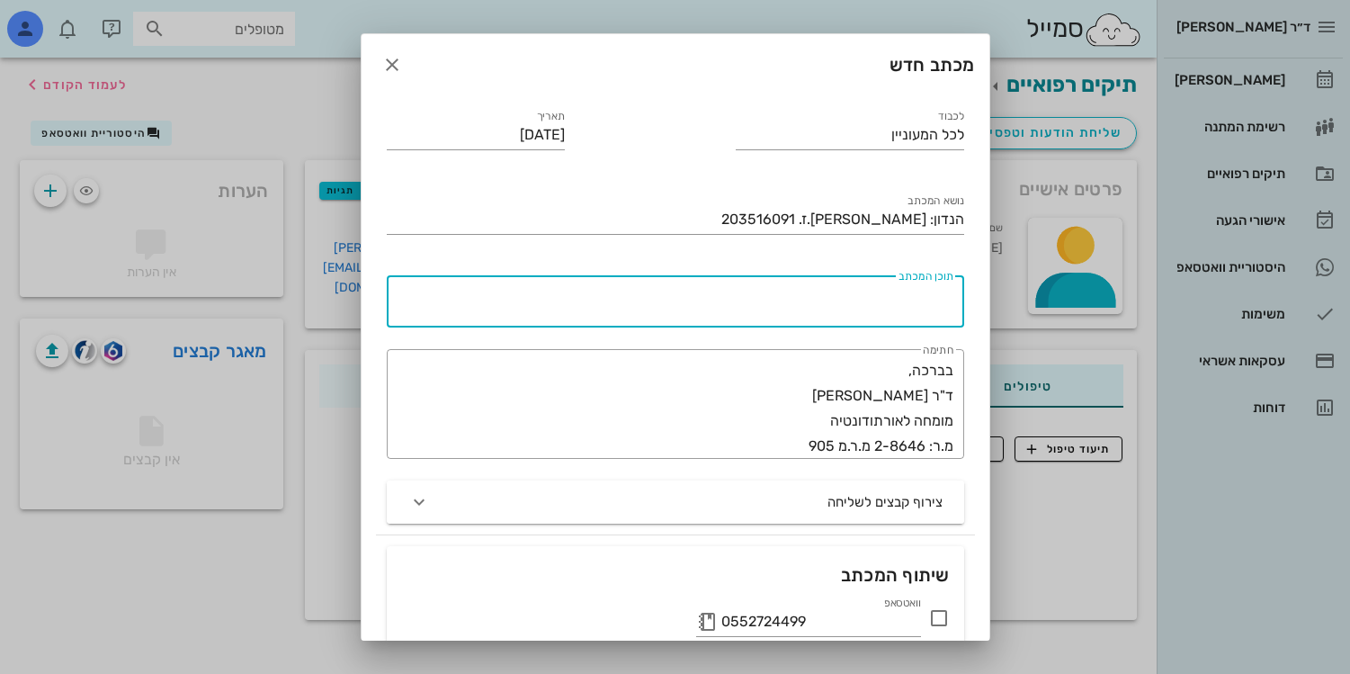
click at [819, 286] on textarea "תוכן המכתב" at bounding box center [671, 305] width 563 height 43
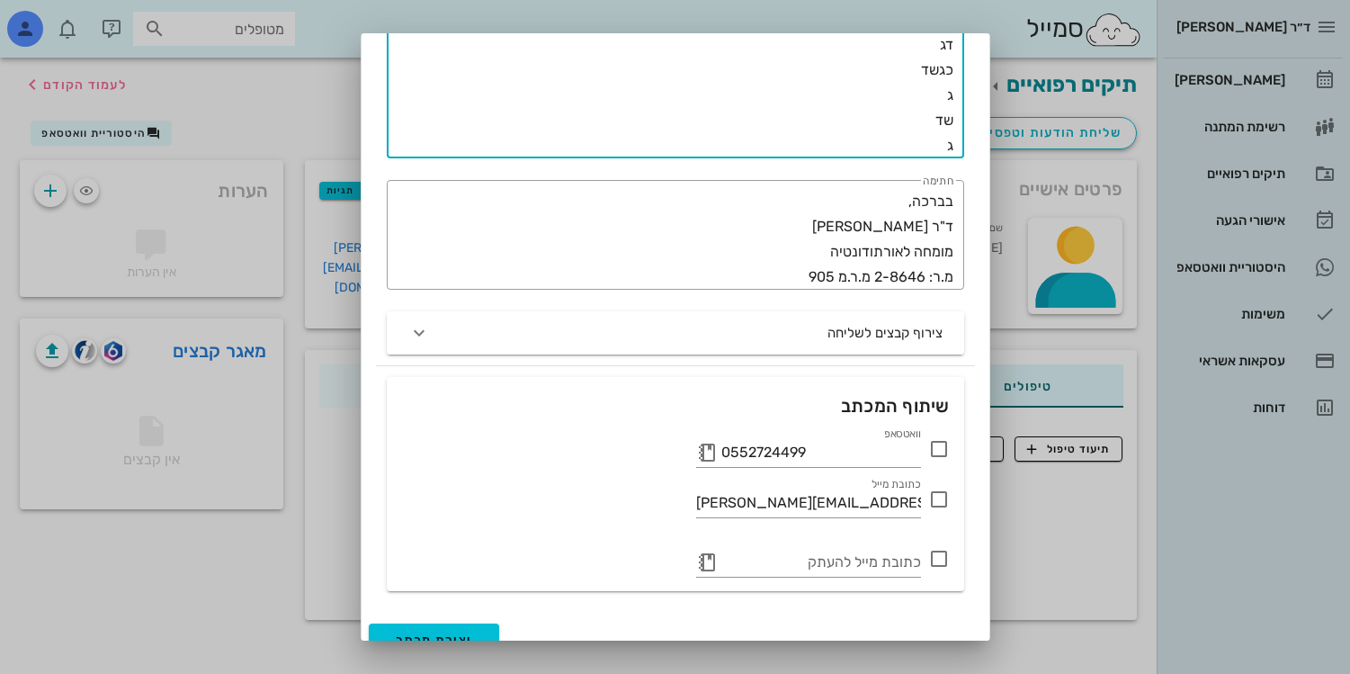
scroll to position [478, 0]
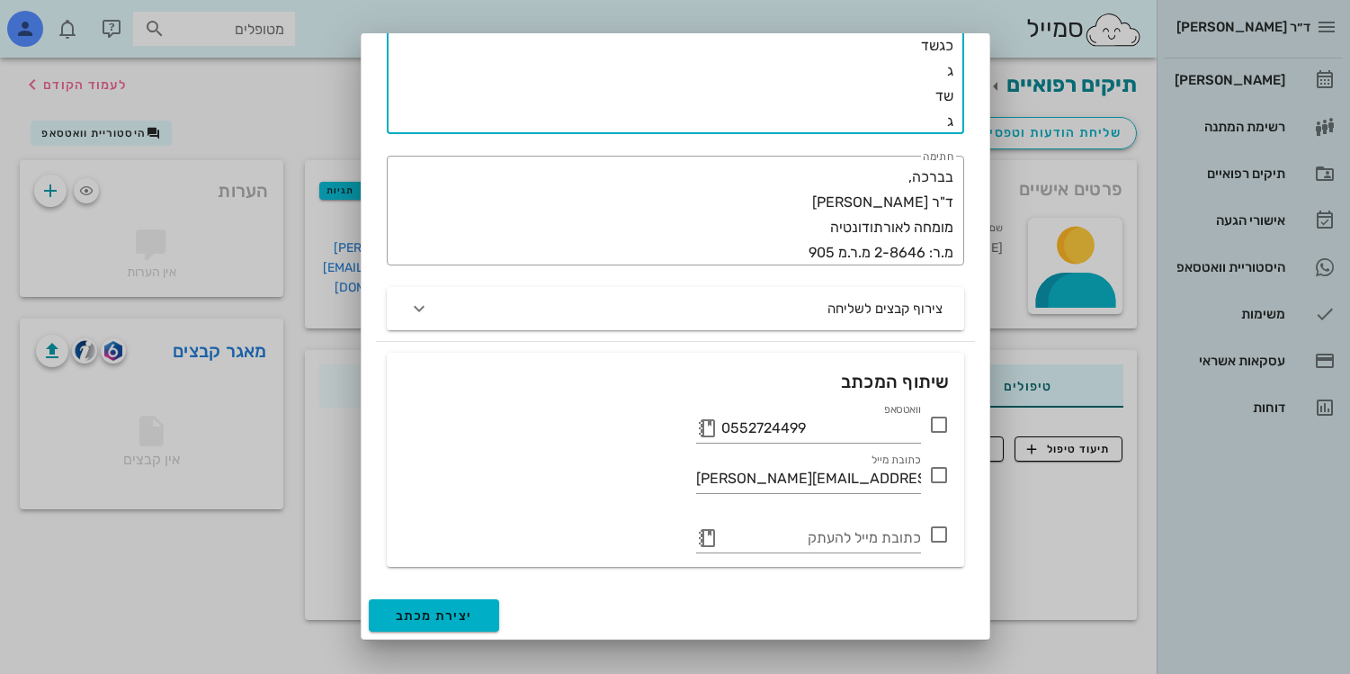
type textarea "שדג שדג שד גש דג שד גדג כ דג כגשד ג שד ג"
click at [462, 604] on button "יצירת מכתב" at bounding box center [434, 615] width 131 height 32
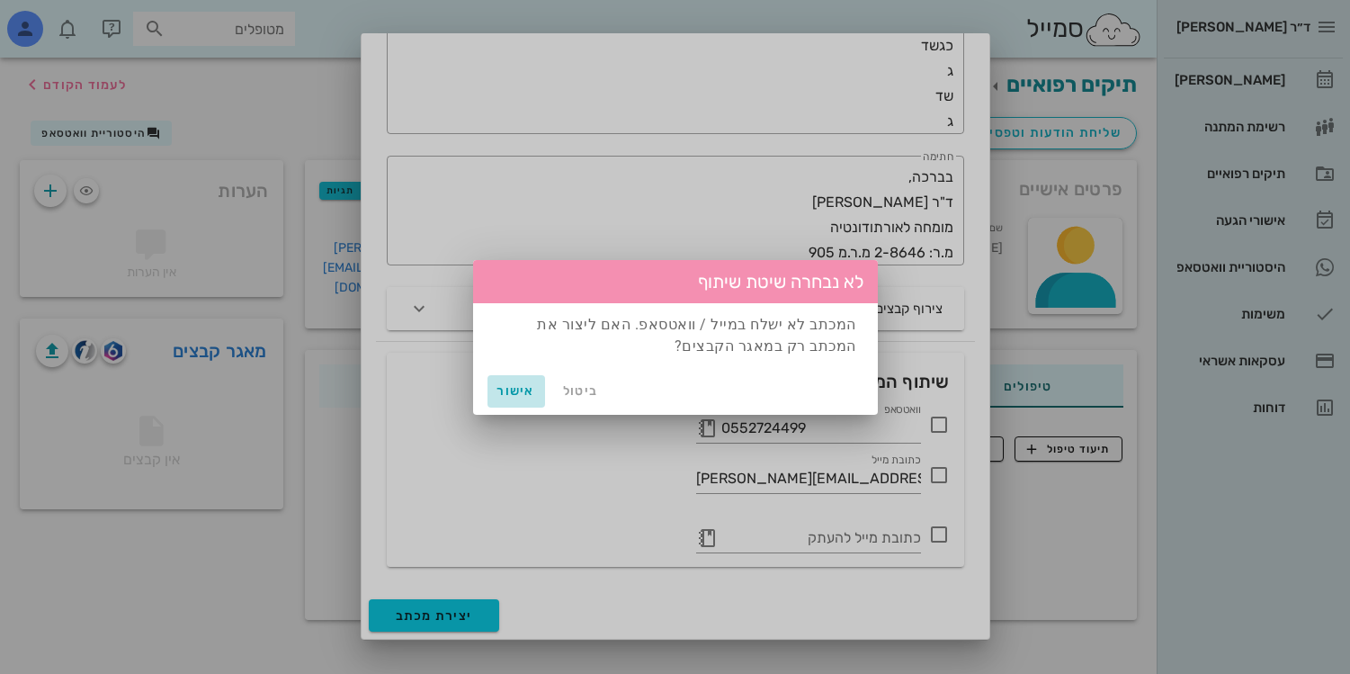
click at [510, 394] on span "אישור" at bounding box center [516, 390] width 43 height 15
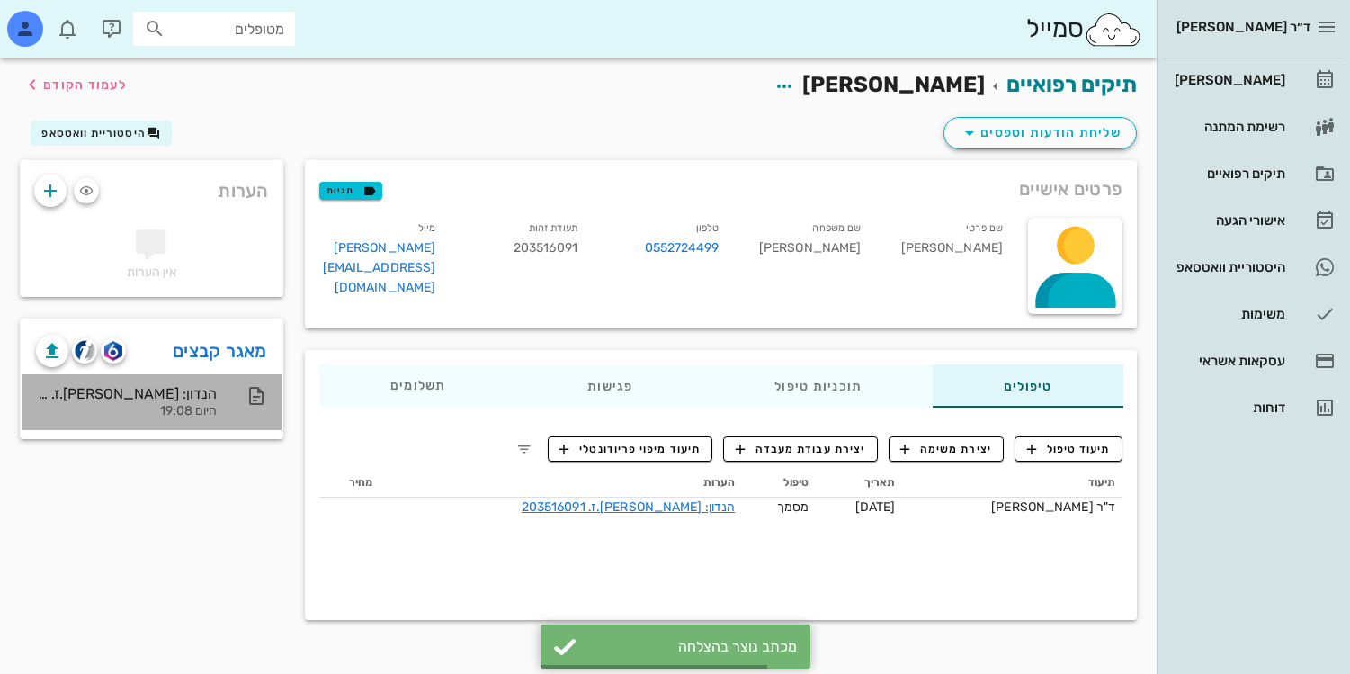
click at [174, 408] on div "היום 19:08" at bounding box center [126, 411] width 181 height 15
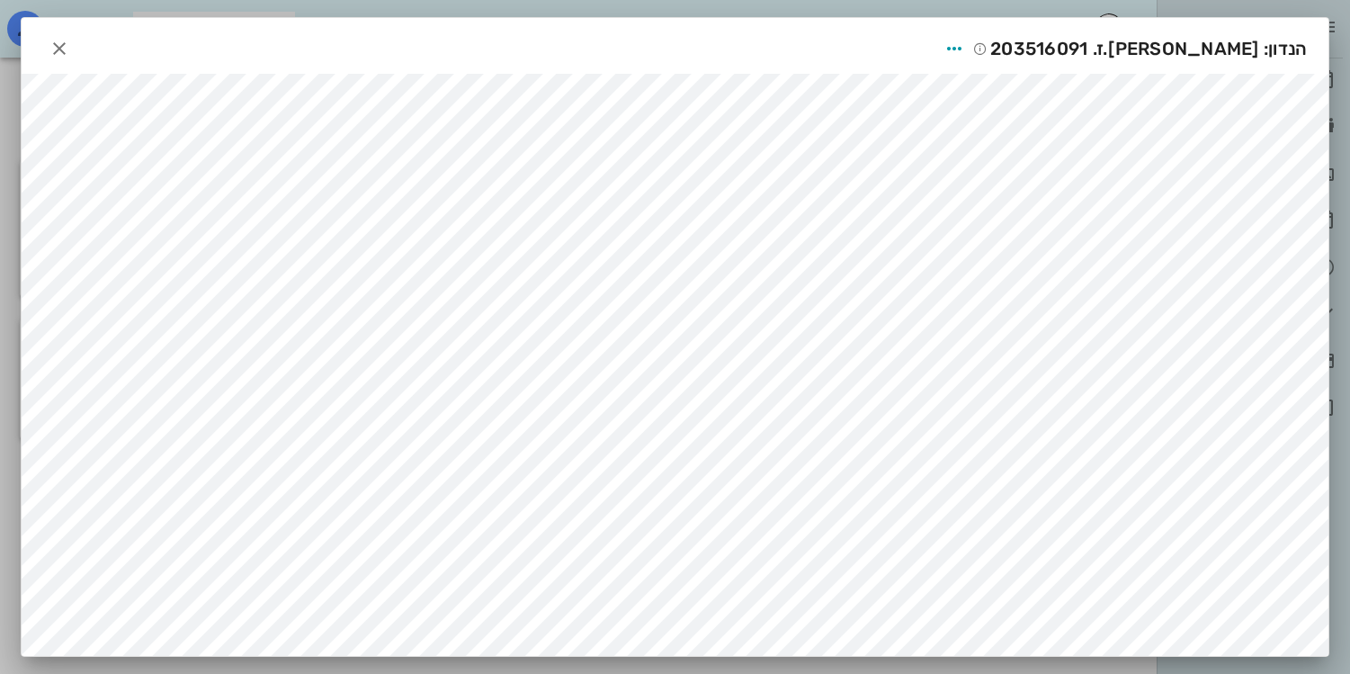
click at [1065, 13] on div at bounding box center [675, 337] width 1350 height 674
